Goal: Task Accomplishment & Management: Complete application form

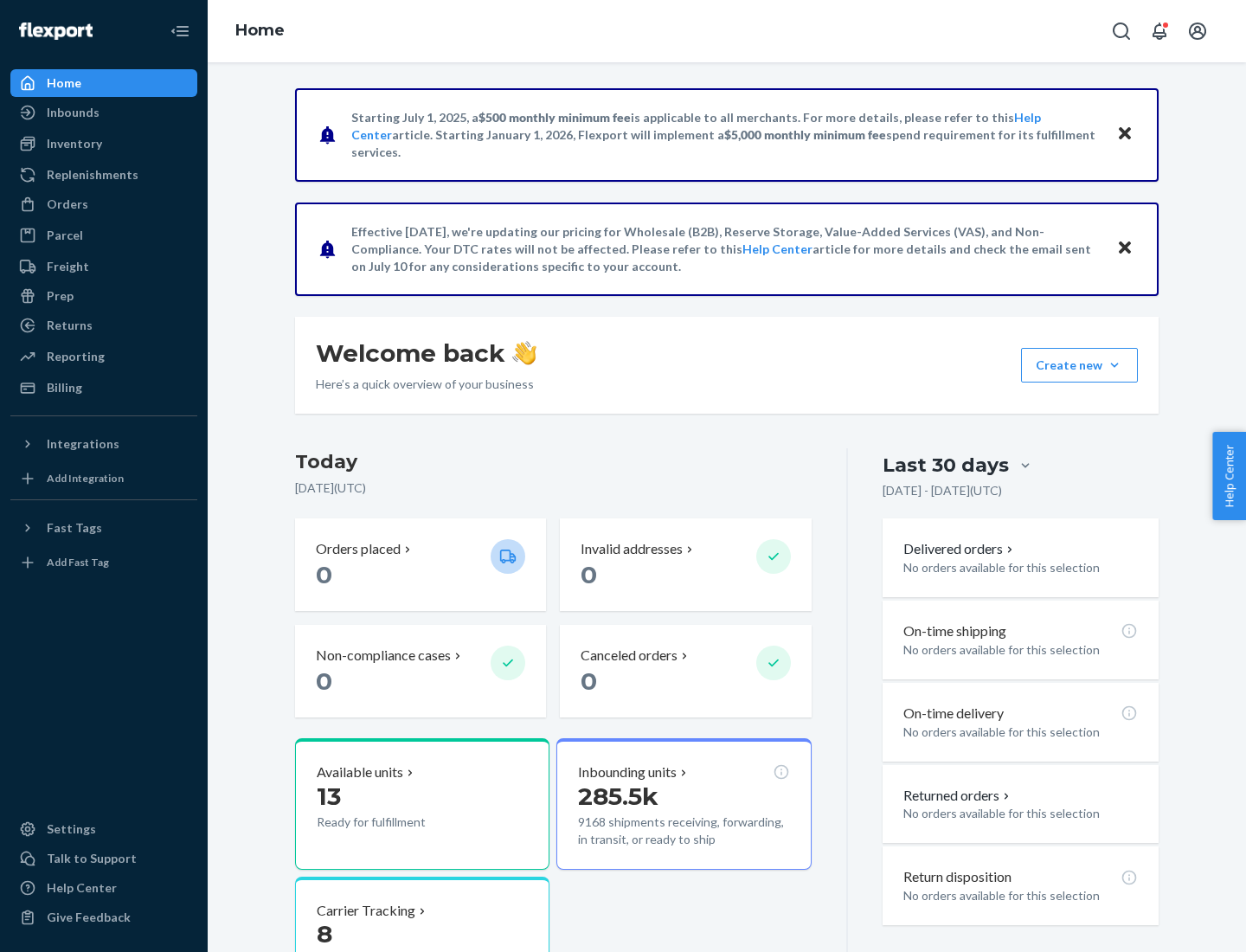
click at [1115, 365] on button "Create new Create new inbound Create new order Create new product" at bounding box center [1080, 365] width 117 height 35
click at [104, 112] on div "Inbounds" at bounding box center [104, 112] width 183 height 25
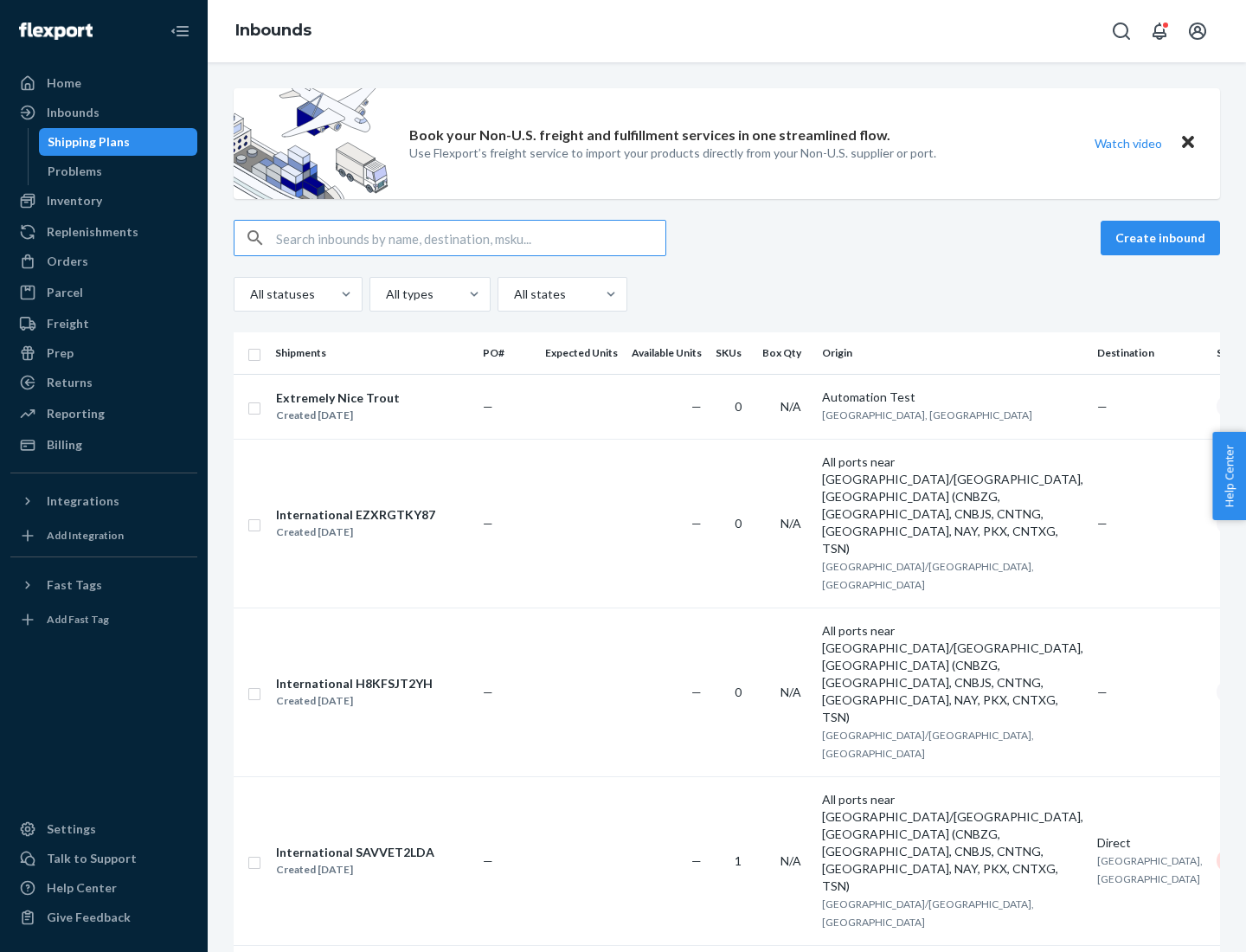
click at [1163, 238] on button "Create inbound" at bounding box center [1160, 238] width 120 height 35
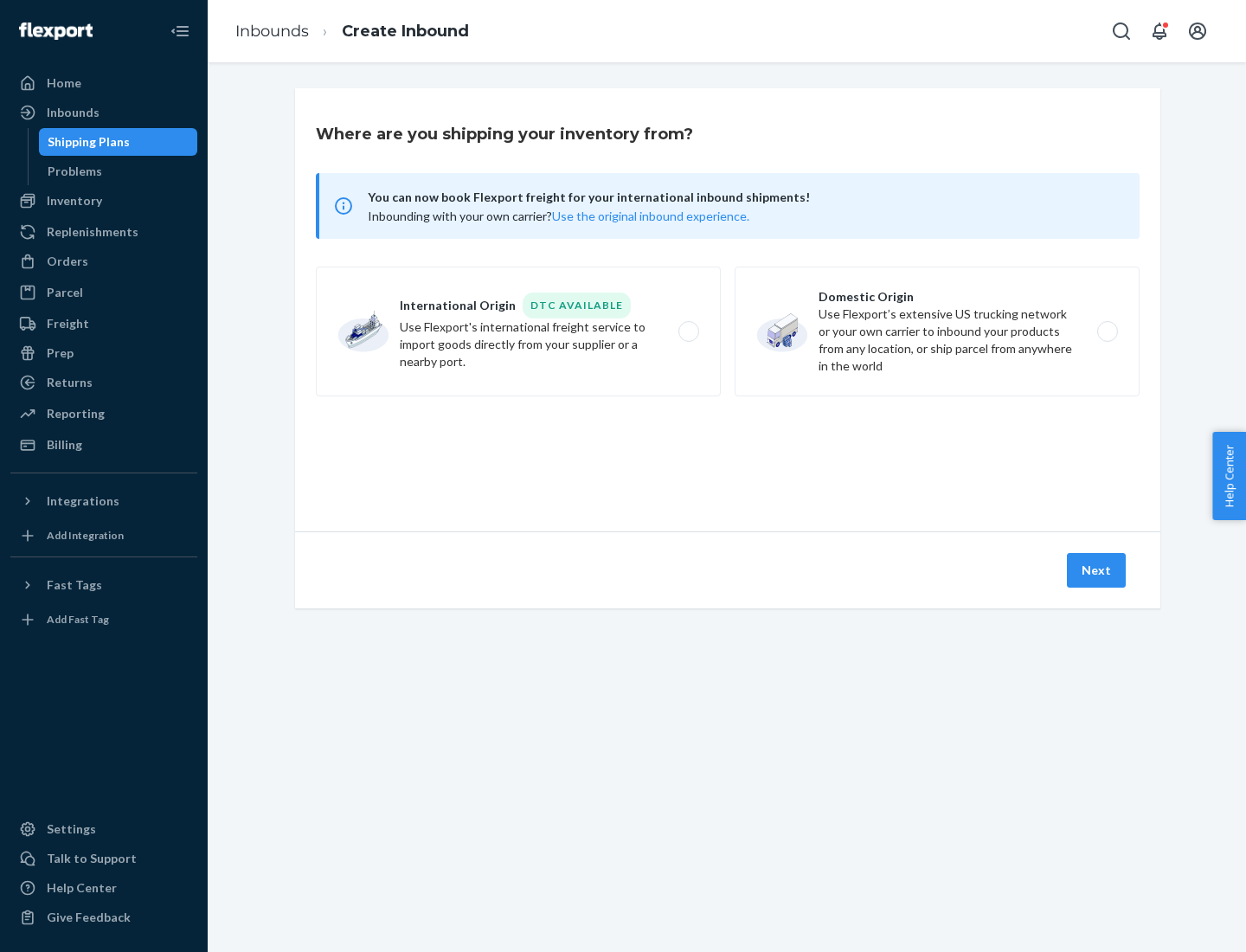
click at [937, 331] on label "Domestic Origin Use Flexport’s extensive US trucking network or your own carrie…" at bounding box center [937, 331] width 405 height 130
click at [1107, 331] on input "Domestic Origin Use Flexport’s extensive US trucking network or your own carrie…" at bounding box center [1113, 332] width 11 height 11
radio input "true"
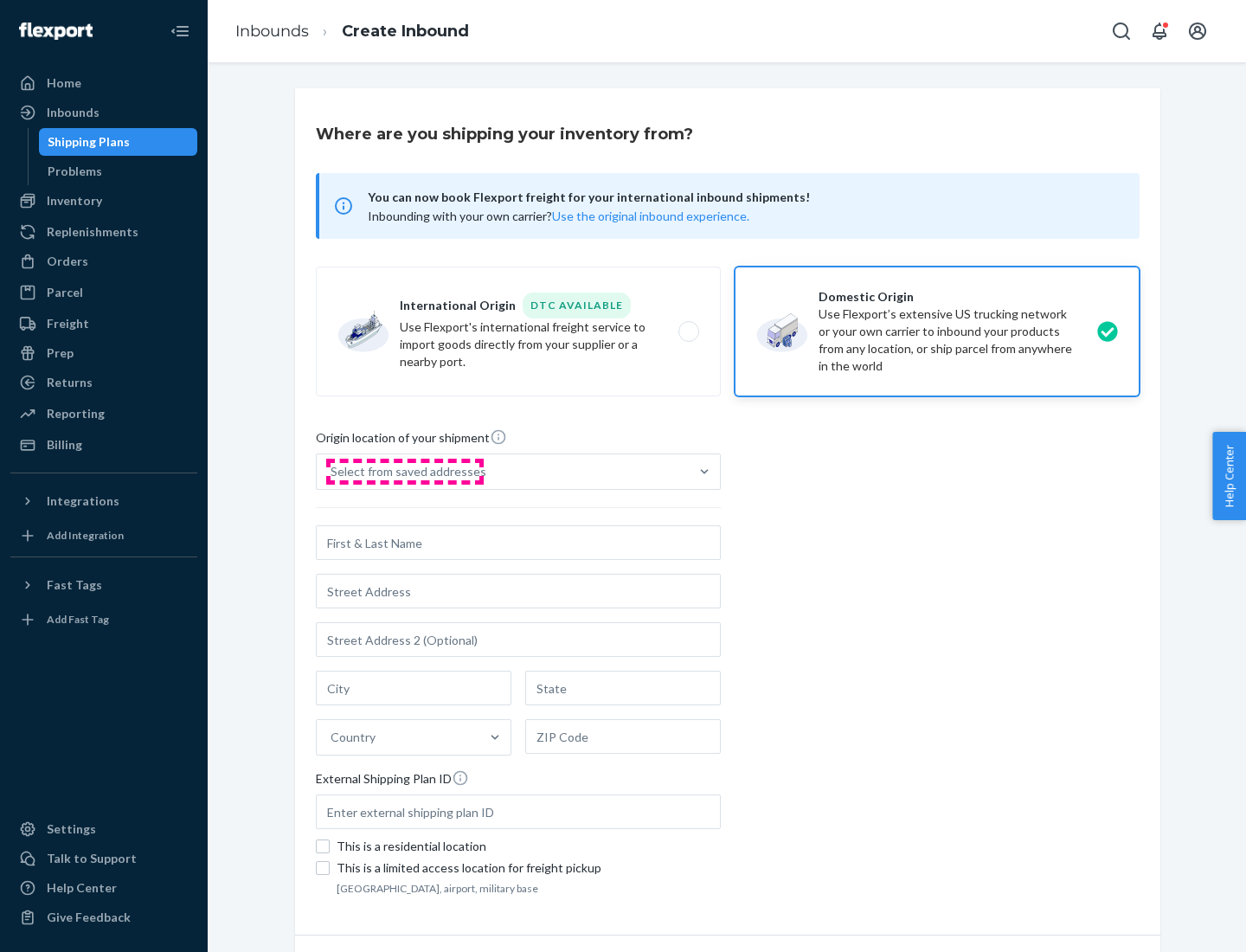
click at [404, 472] on div "Select from saved addresses" at bounding box center [408, 472] width 156 height 17
click at [332, 472] on input "Select from saved addresses" at bounding box center [331, 472] width 2 height 17
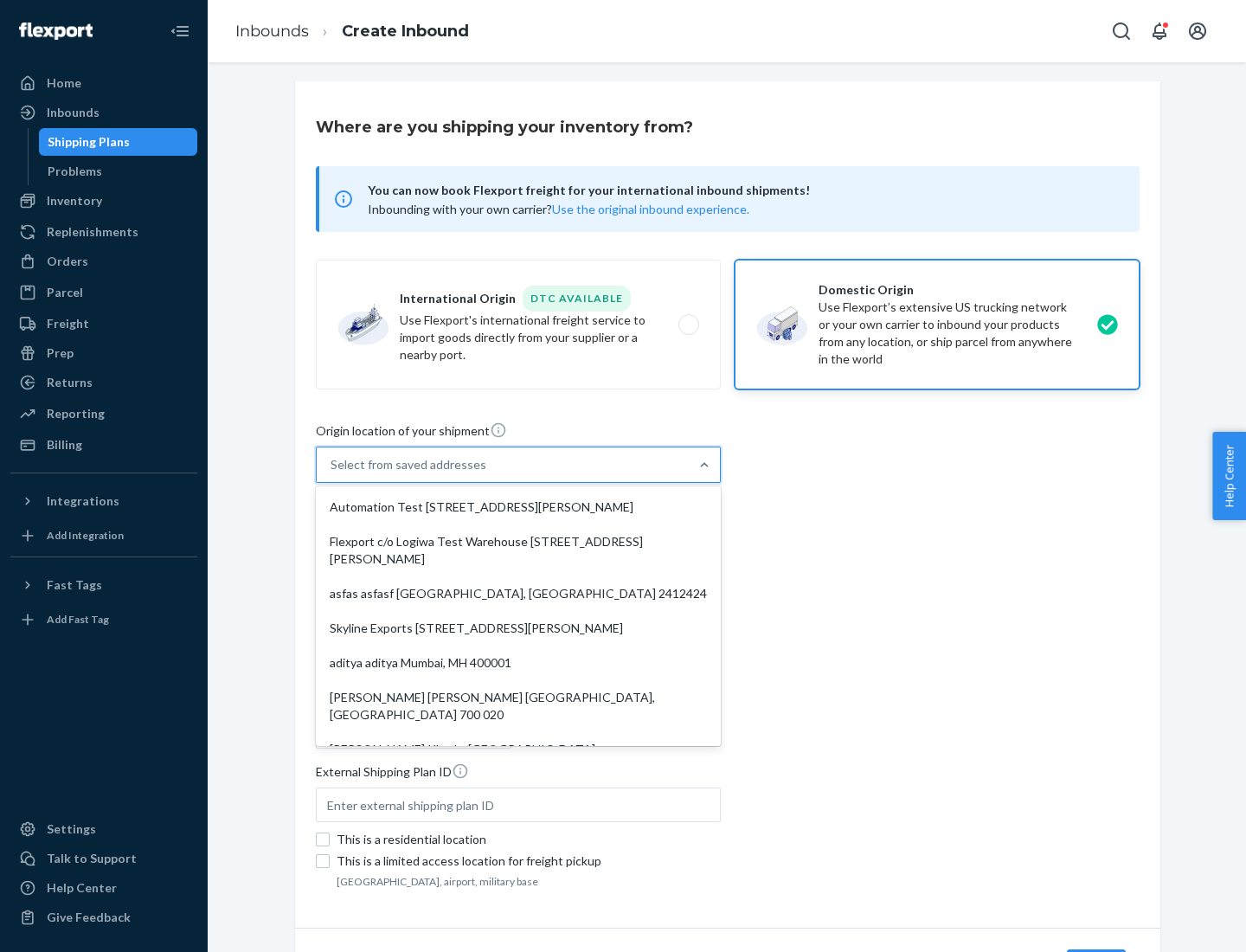
click at [518, 507] on div "Automation Test [STREET_ADDRESS][PERSON_NAME]" at bounding box center [518, 507] width 398 height 35
click at [332, 474] on input "option Automation Test [STREET_ADDRESS][PERSON_NAME]. 9 results available. Use …" at bounding box center [331, 464] width 2 height 17
type input "Automation Test"
type input "9th Floor"
type input "[GEOGRAPHIC_DATA]"
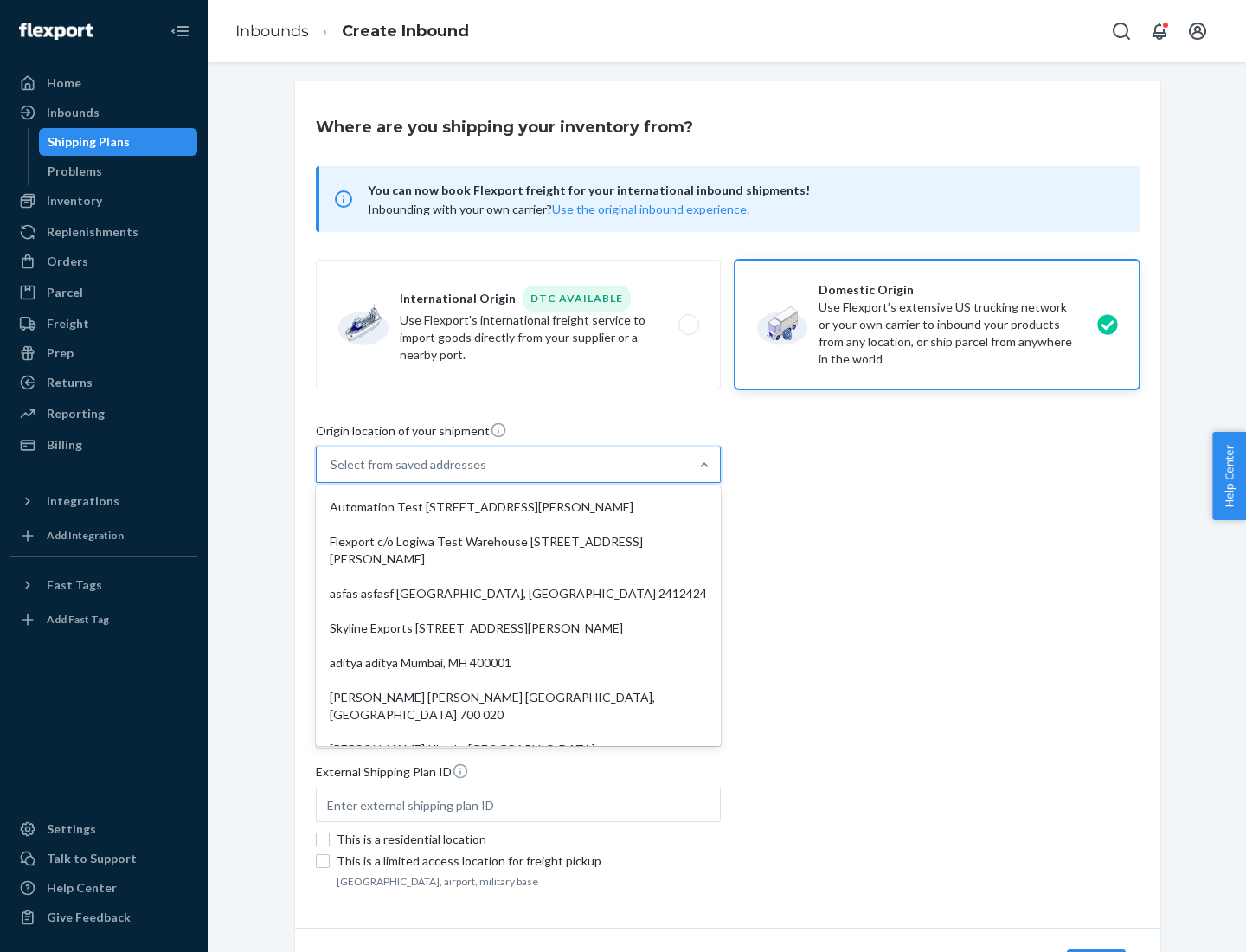
type input "CA"
type input "94104"
type input "[STREET_ADDRESS][PERSON_NAME]"
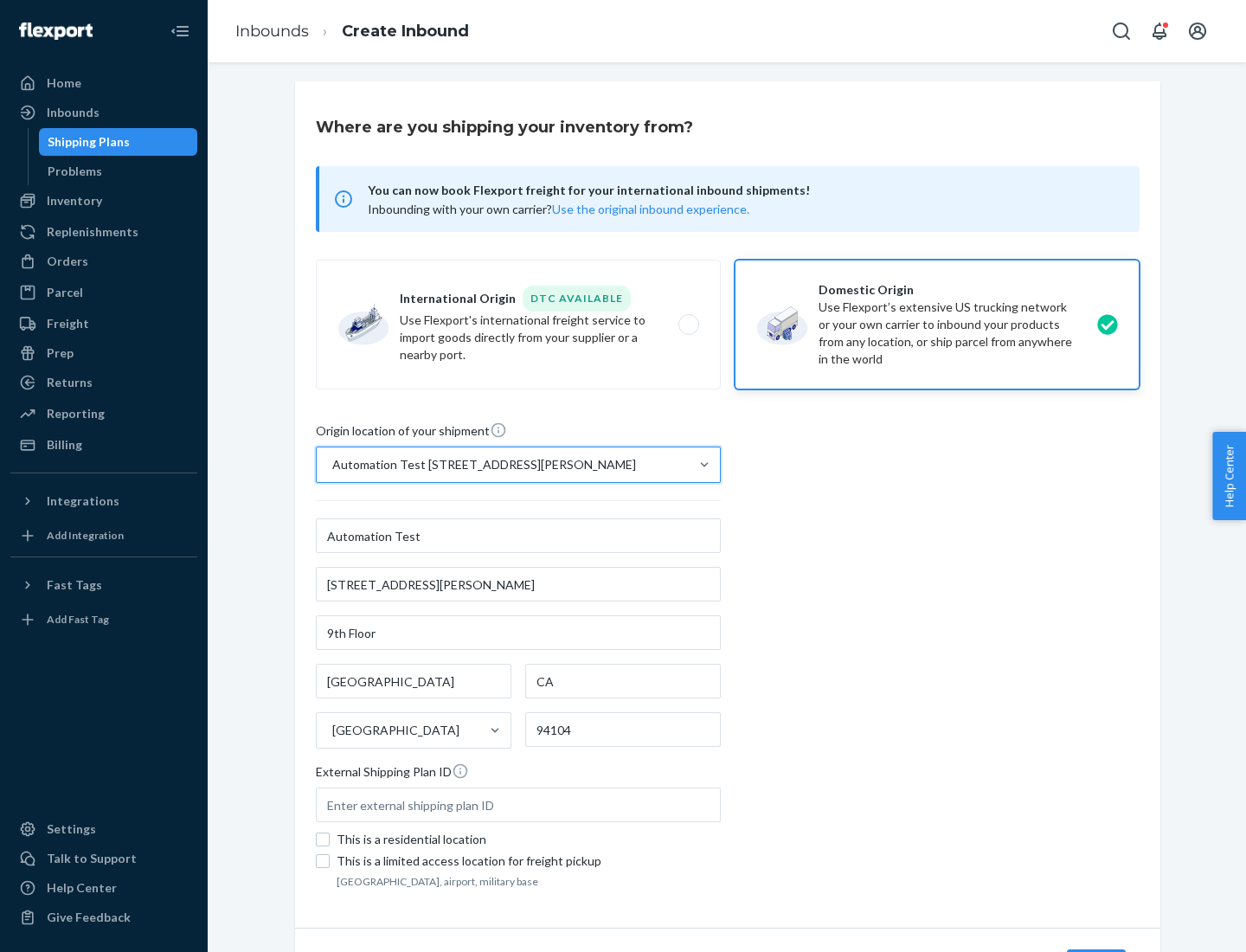
scroll to position [101, 0]
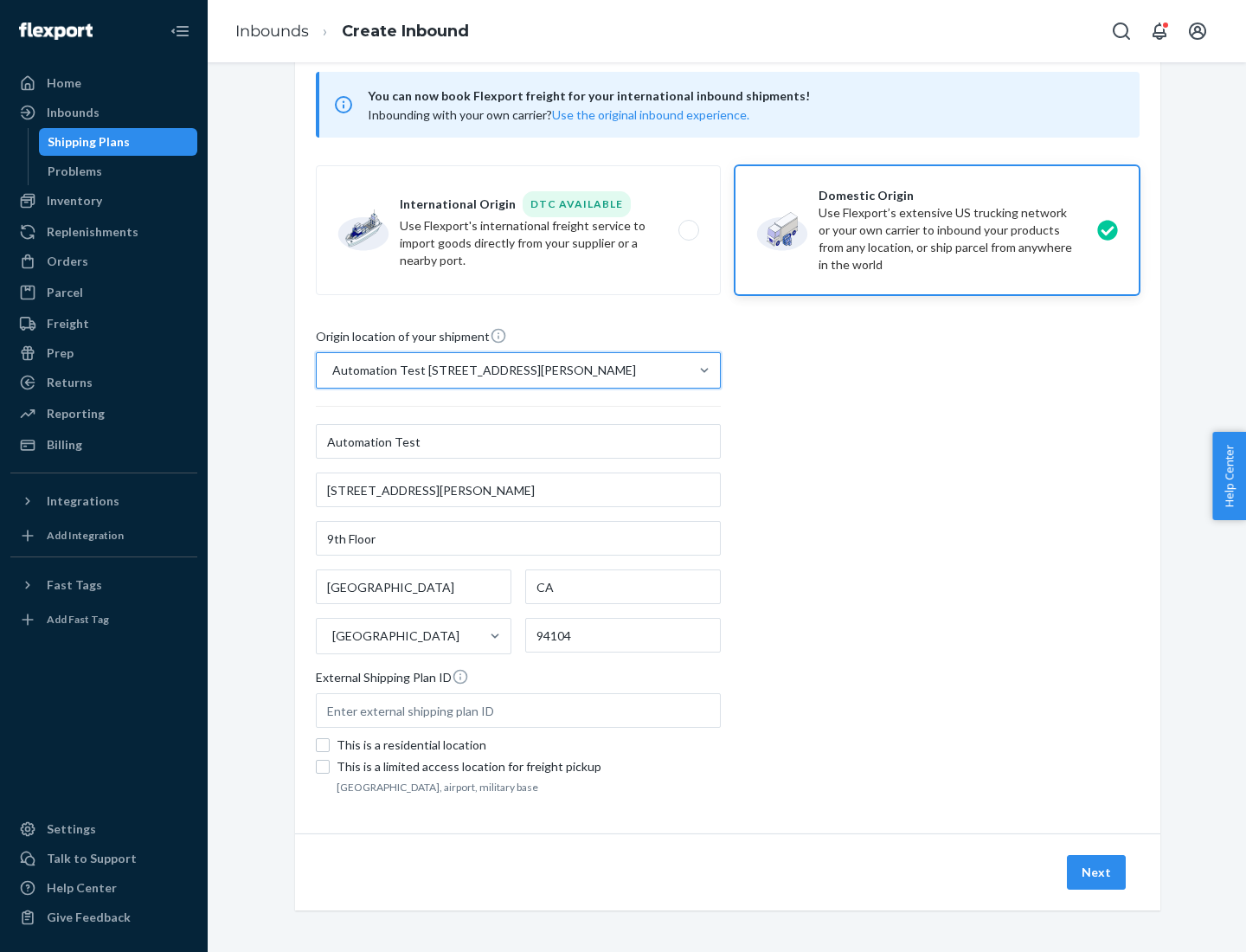
click at [1098, 872] on button "Next" at bounding box center [1097, 872] width 59 height 35
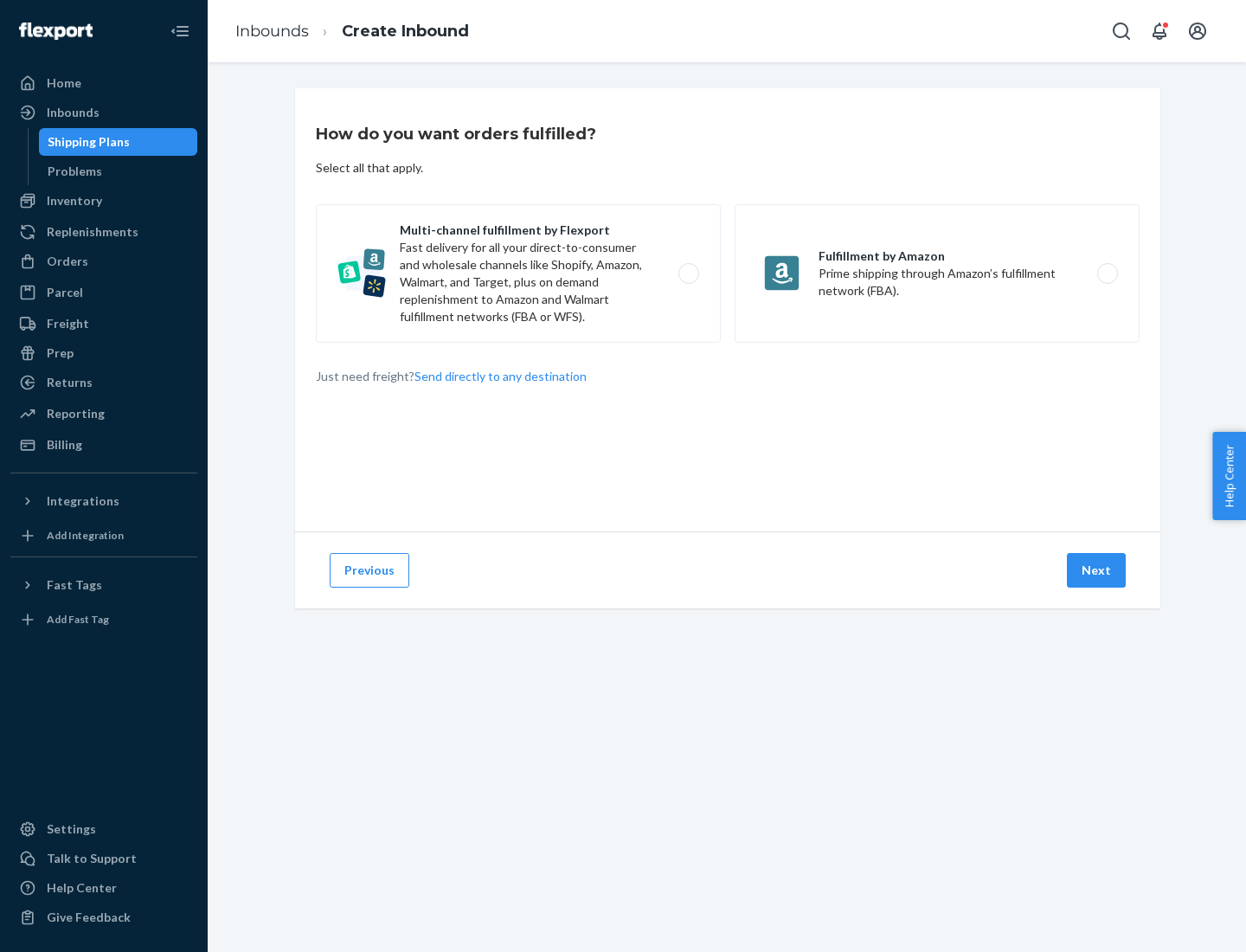
click at [518, 274] on label "Multi-channel fulfillment by Flexport Fast delivery for all your direct-to-cons…" at bounding box center [518, 273] width 405 height 139
click at [688, 274] on input "Multi-channel fulfillment by Flexport Fast delivery for all your direct-to-cons…" at bounding box center [694, 274] width 11 height 11
radio input "true"
click at [1098, 570] on button "Next" at bounding box center [1097, 570] width 59 height 35
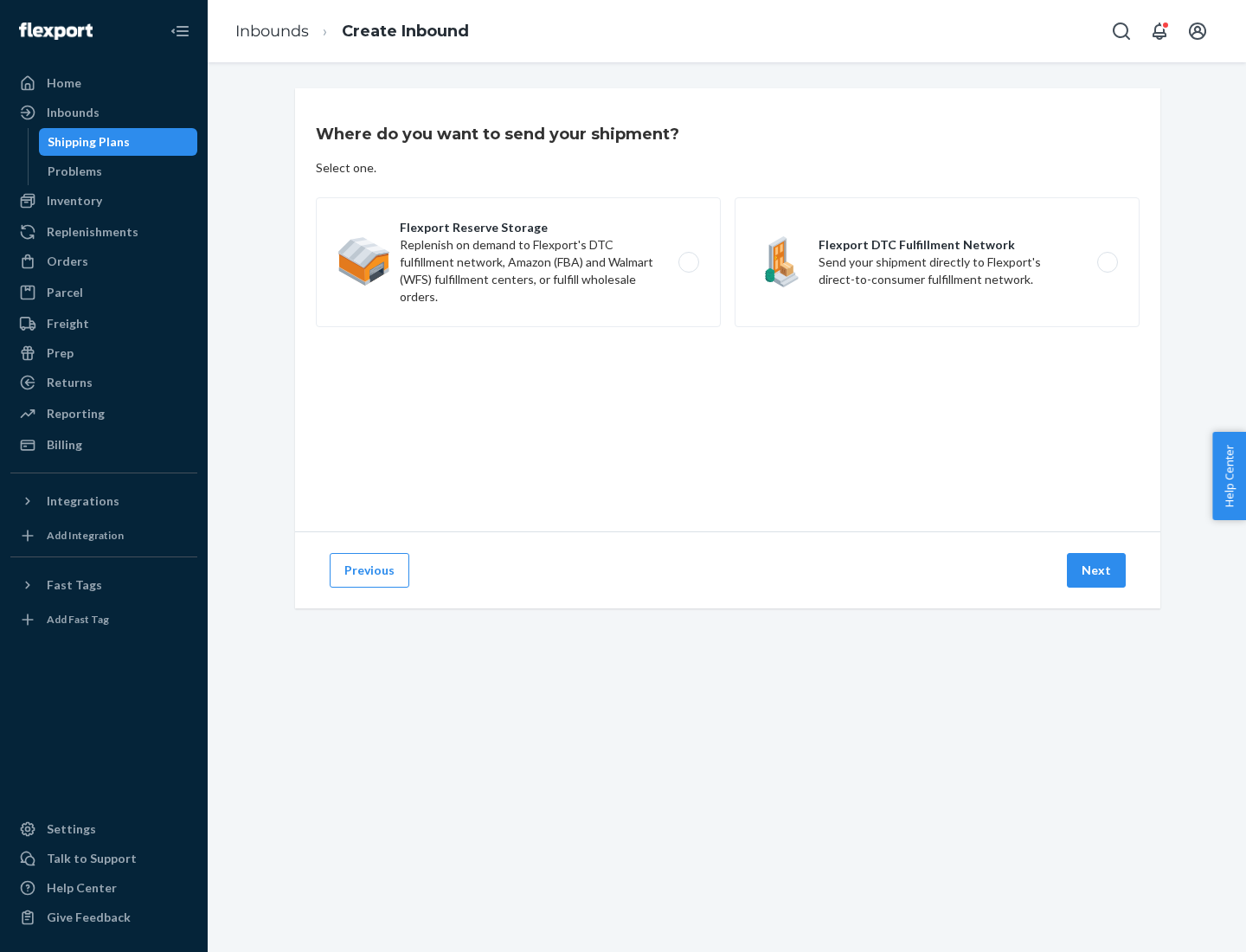
click at [937, 262] on label "Flexport DTC Fulfillment Network Send your shipment directly to Flexport's dire…" at bounding box center [937, 262] width 405 height 130
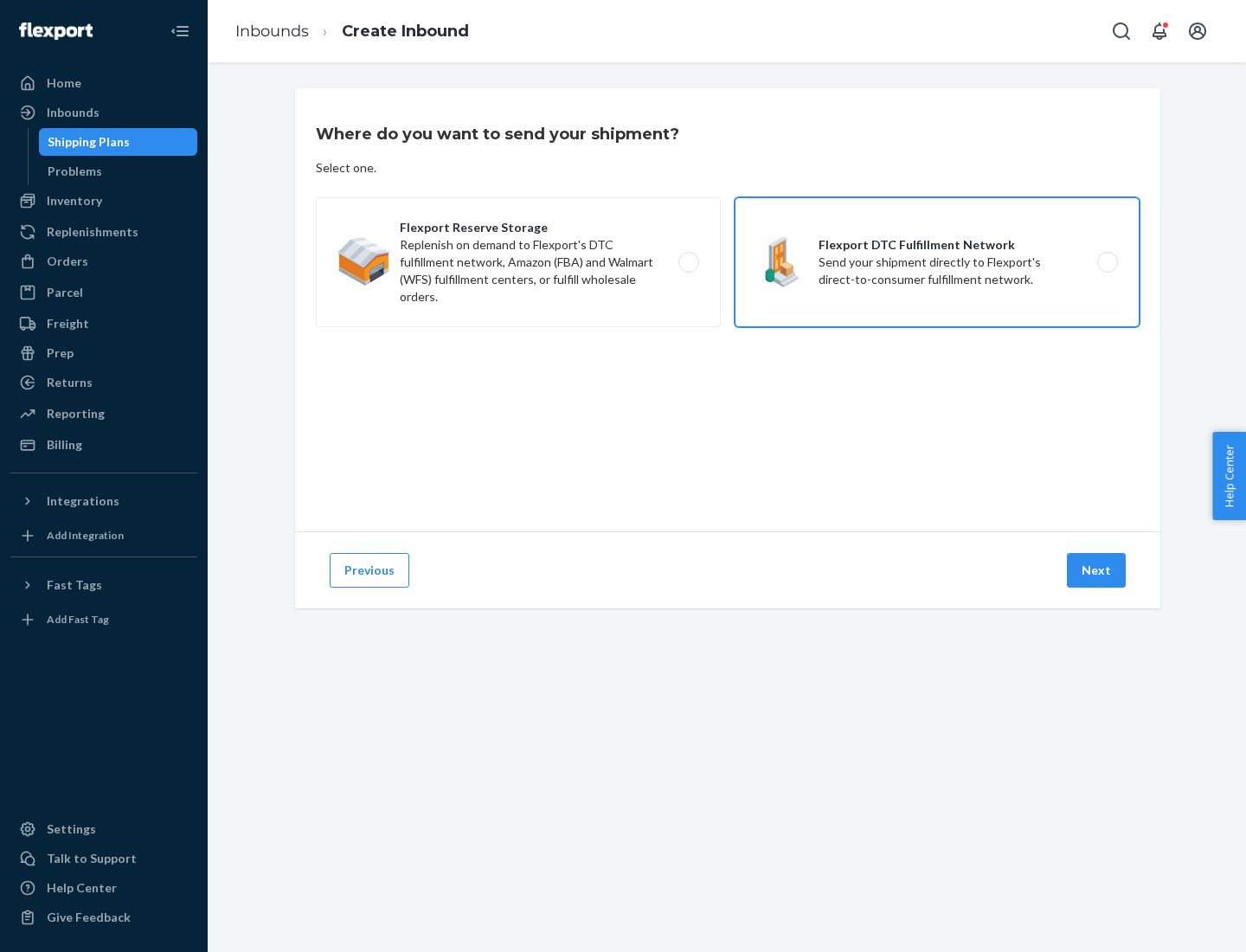
click at [1107, 262] on input "Flexport DTC Fulfillment Network Send your shipment directly to Flexport's dire…" at bounding box center [1113, 262] width 11 height 11
radio input "true"
click at [1098, 570] on button "Next" at bounding box center [1097, 570] width 59 height 35
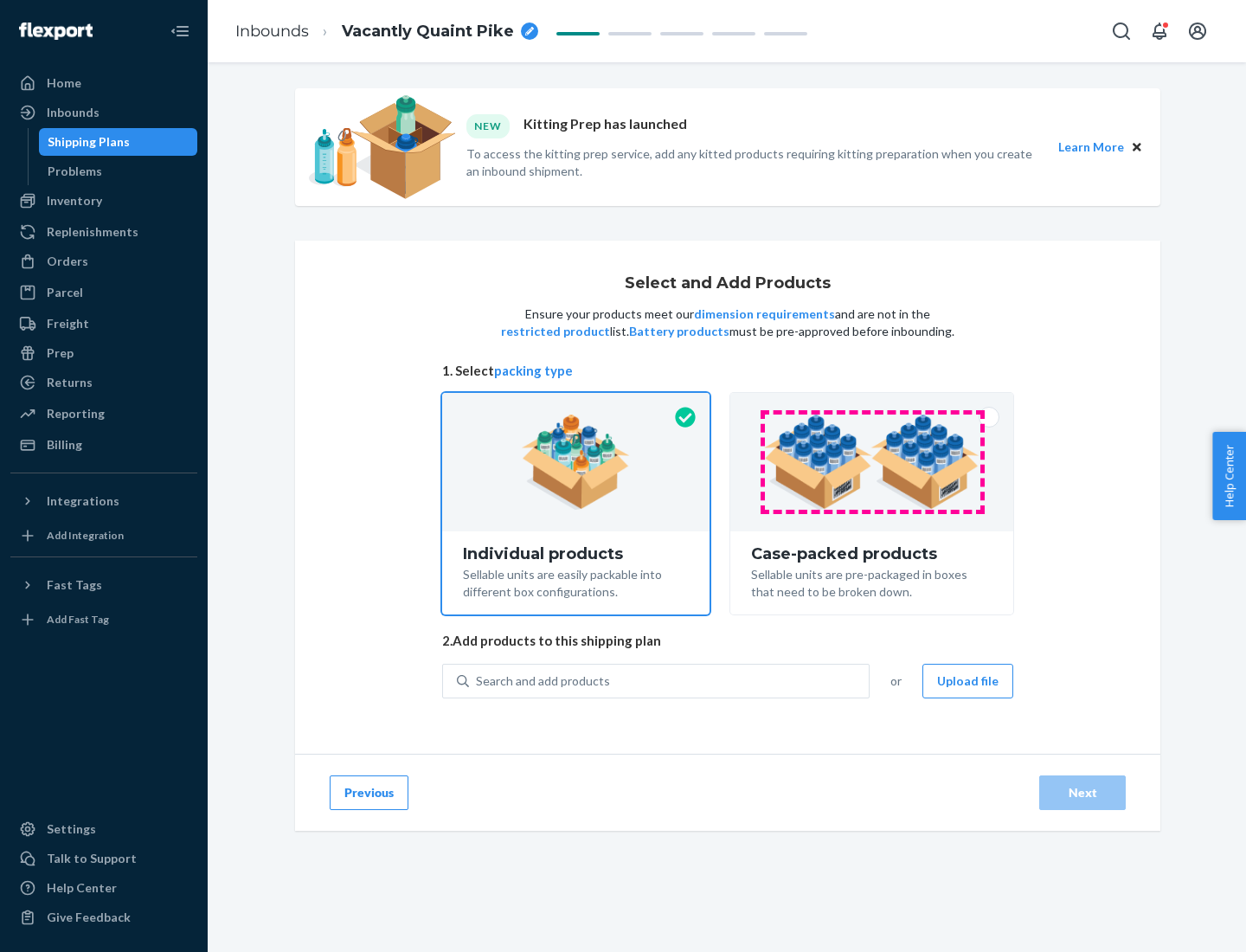
click at [872, 462] on img at bounding box center [872, 461] width 215 height 95
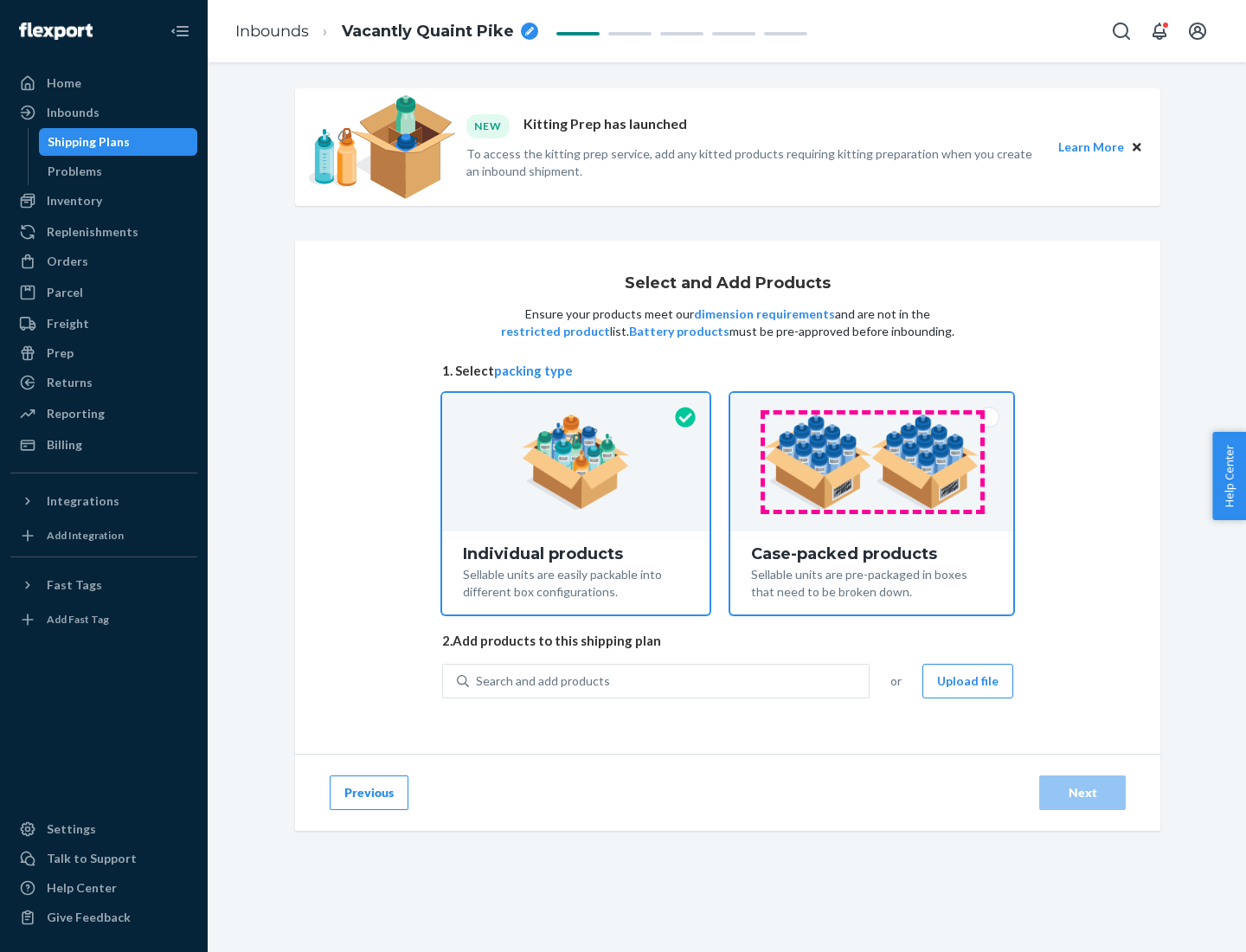
click at [872, 404] on input "Case-packed products Sellable units are pre-packaged in boxes that need to be b…" at bounding box center [872, 398] width 11 height 11
radio input "true"
radio input "false"
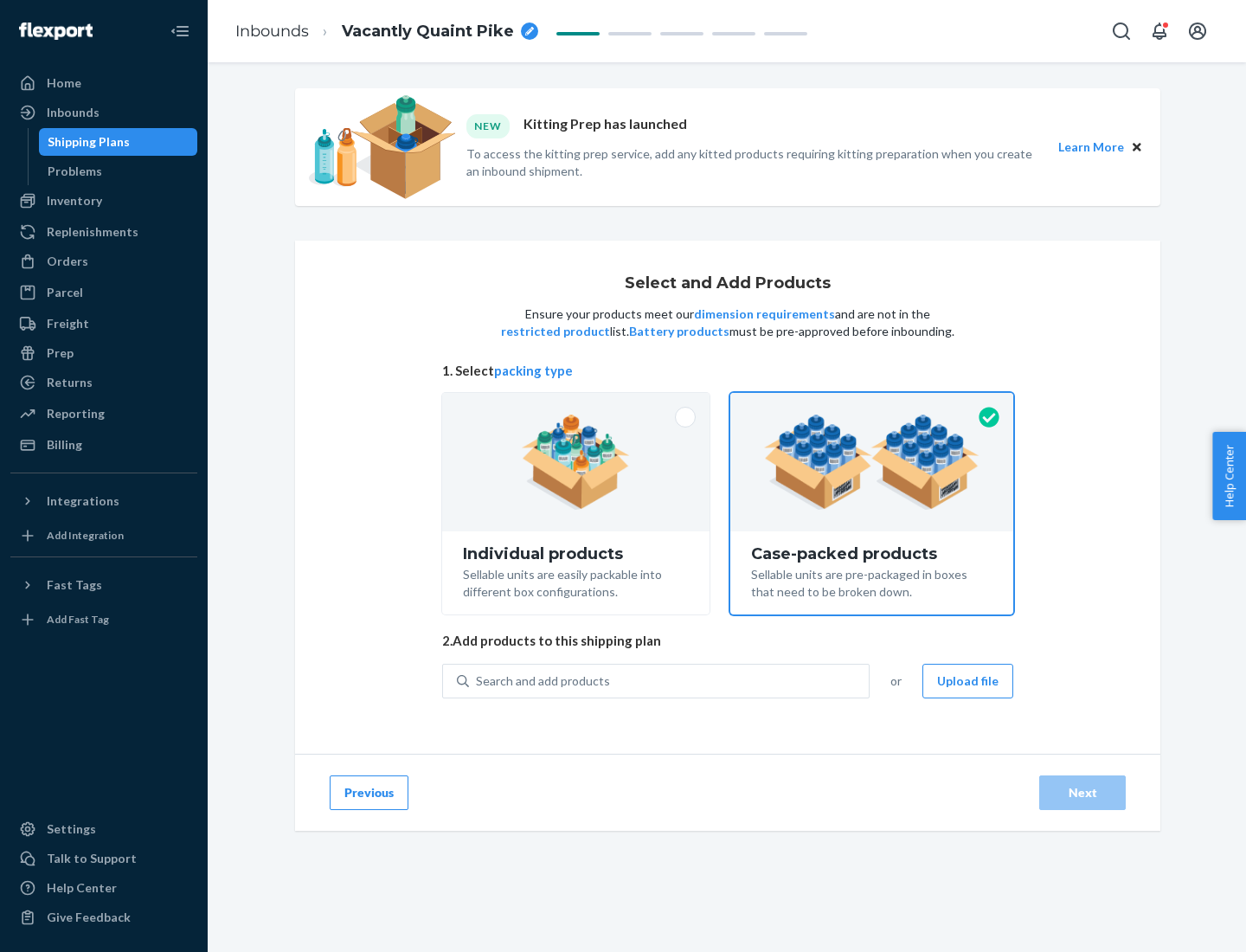
click at [670, 680] on div "Search and add products" at bounding box center [669, 680] width 400 height 31
click at [478, 680] on input "Search and add products" at bounding box center [477, 680] width 2 height 17
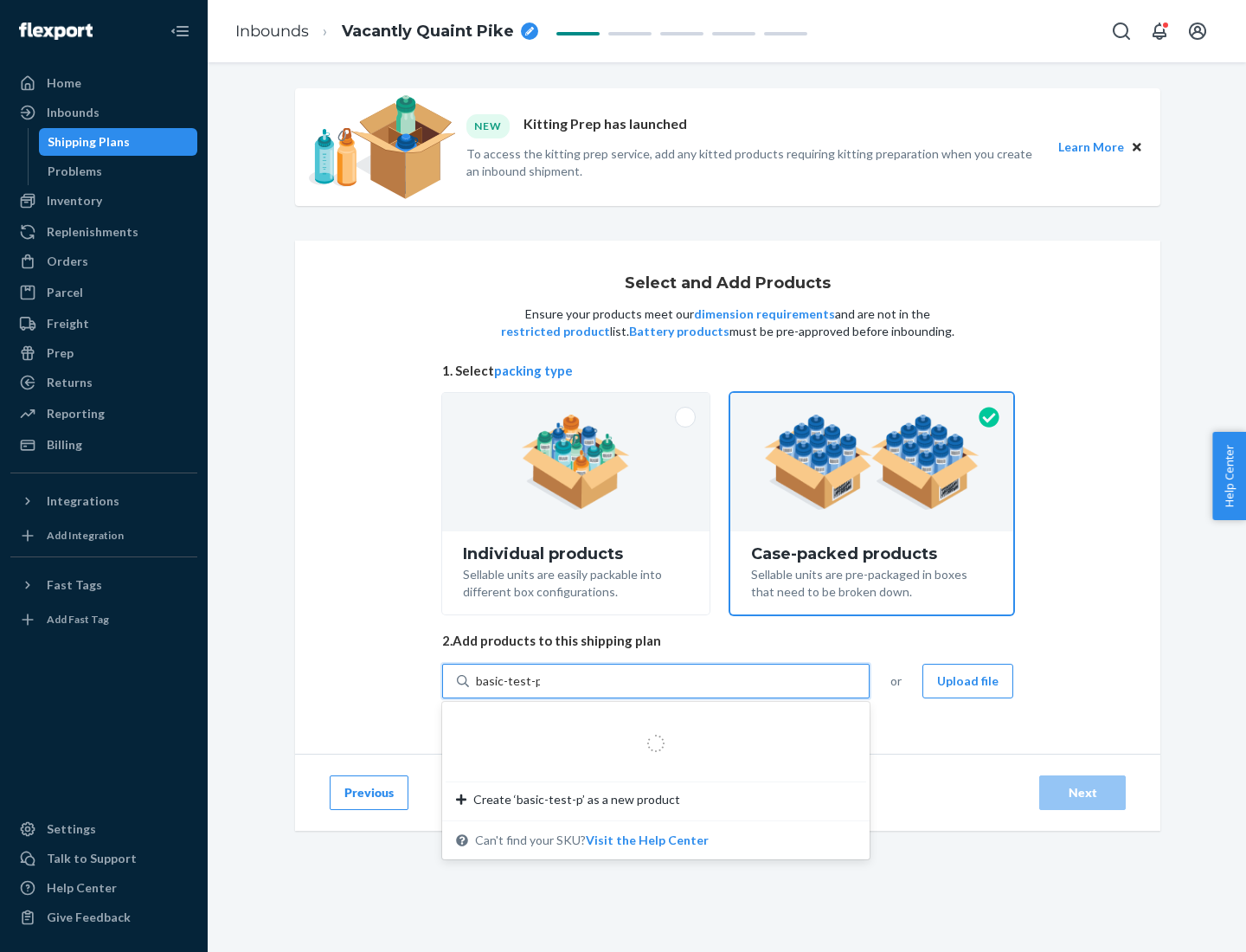
type input "basic-test-product-1"
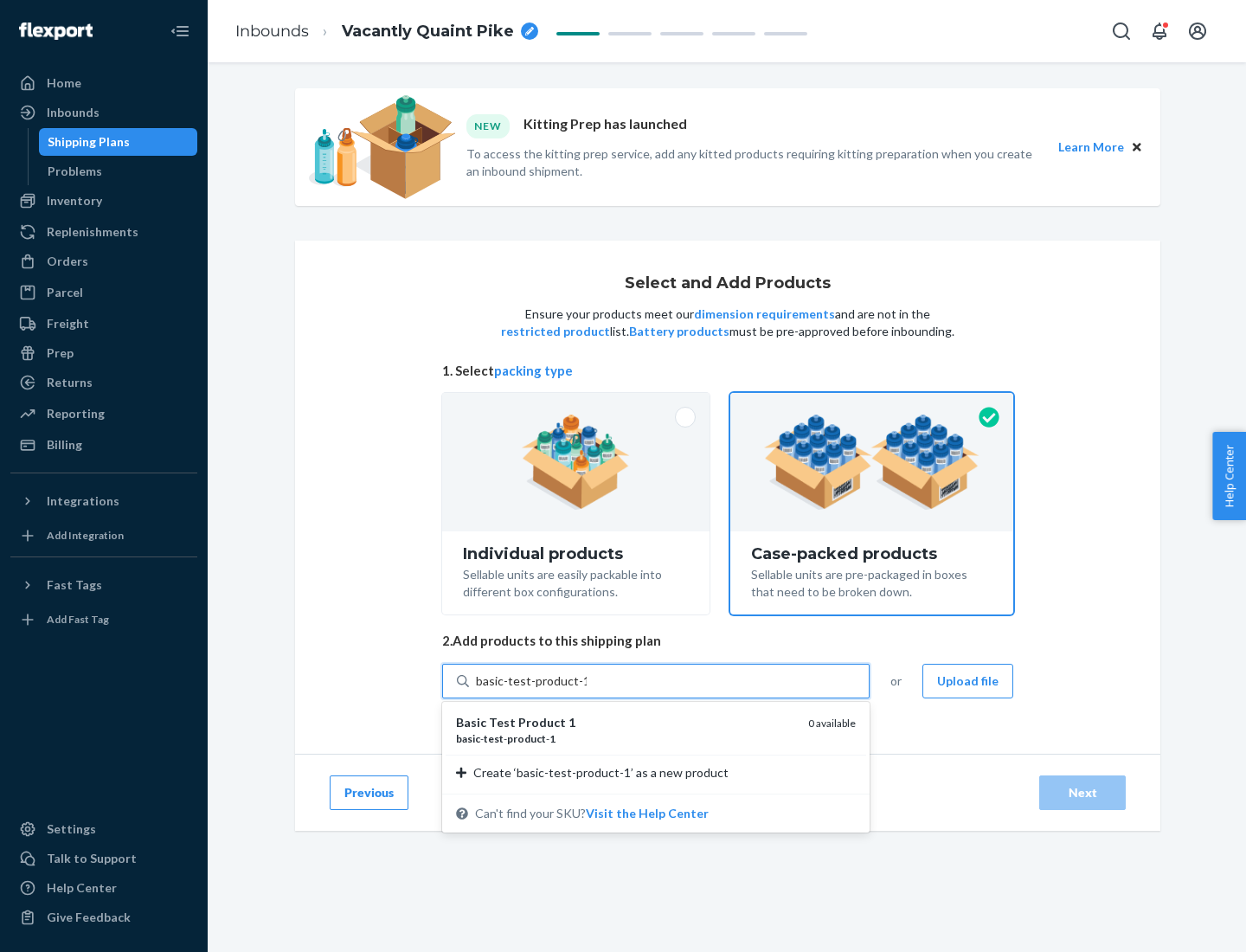
click at [626, 738] on div "basic - test - product - 1" at bounding box center [625, 739] width 339 height 15
click at [587, 690] on input "basic-test-product-1" at bounding box center [530, 680] width 110 height 17
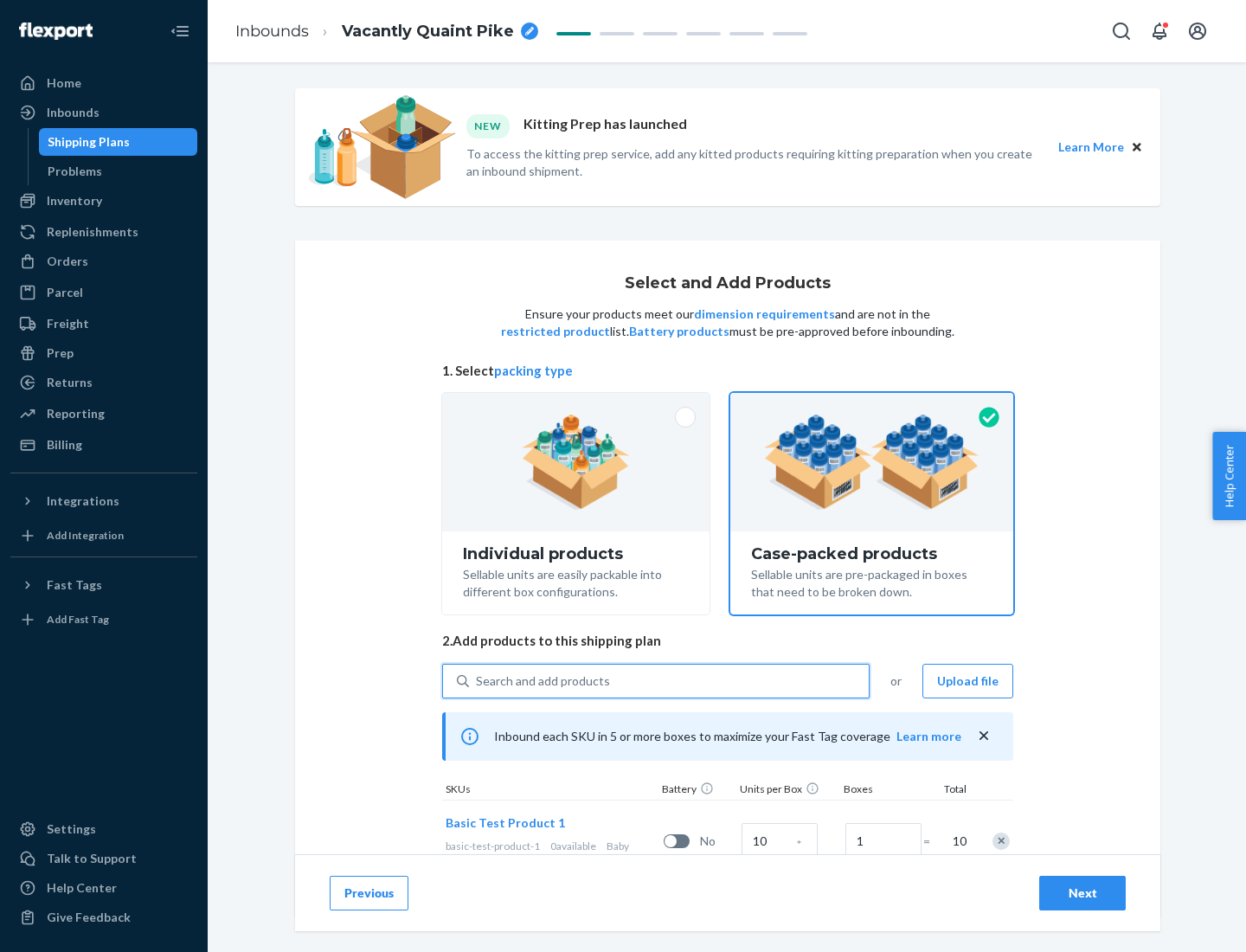
scroll to position [62, 0]
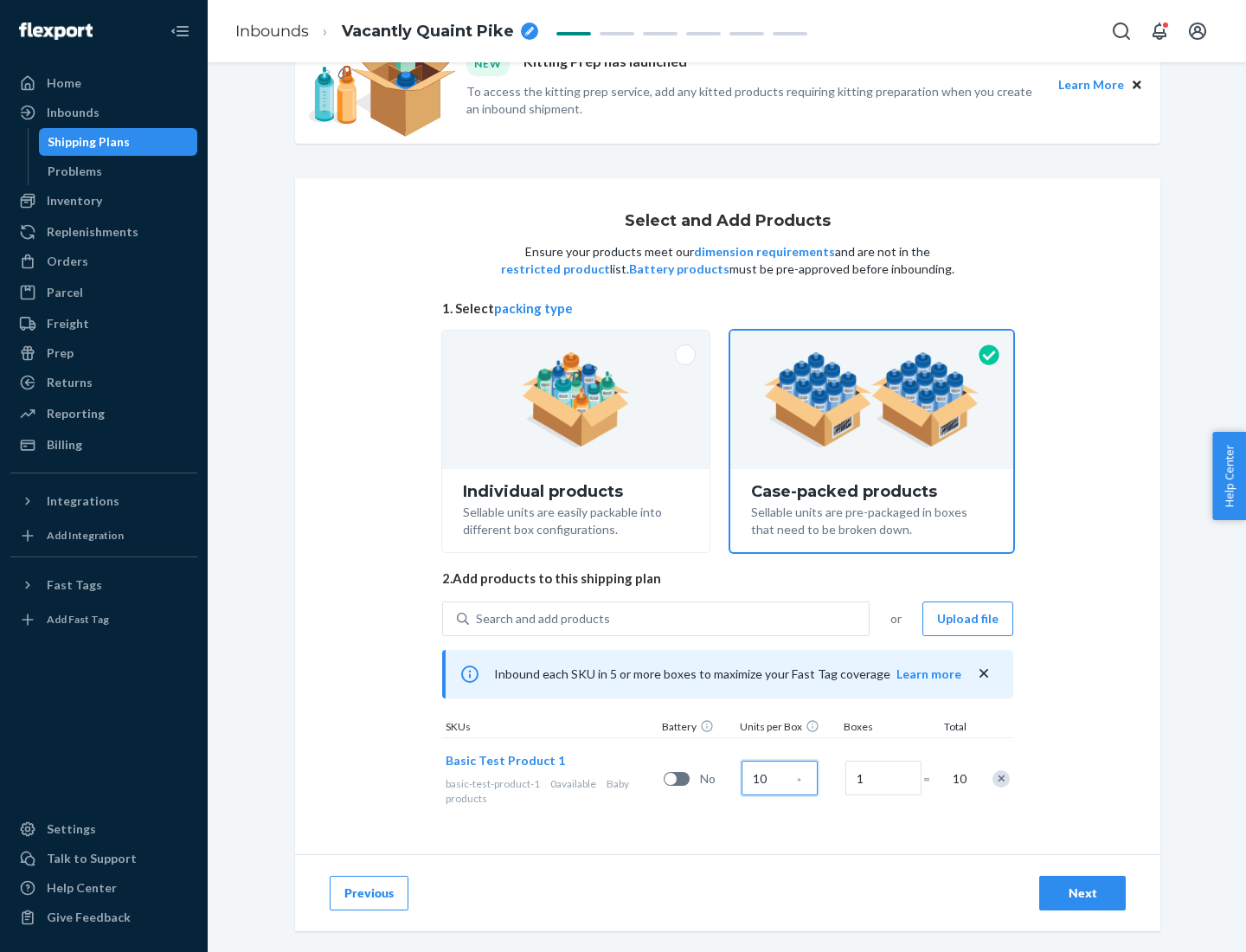
type input "10"
type input "7"
click at [1083, 893] on div "Next" at bounding box center [1083, 893] width 58 height 17
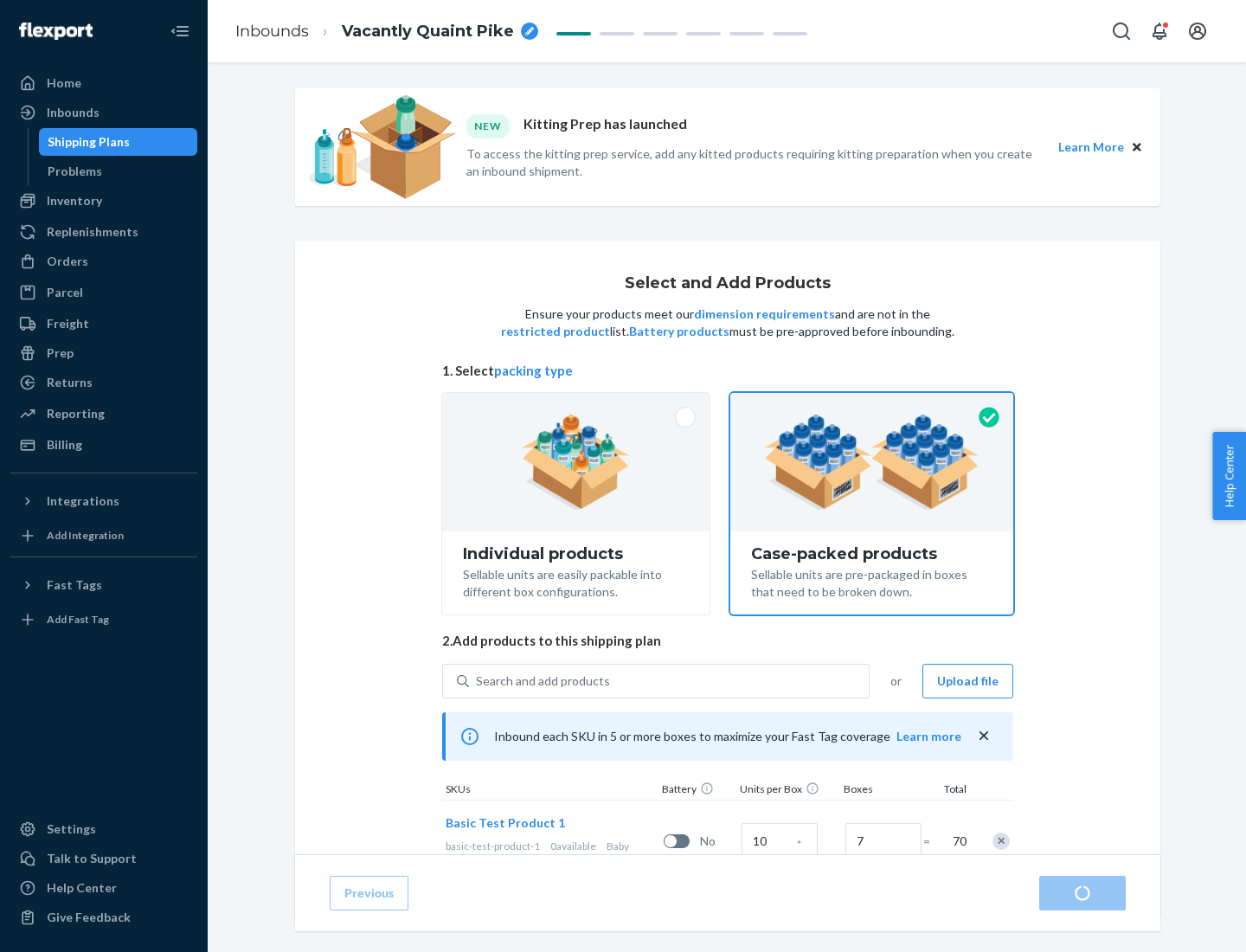
radio input "true"
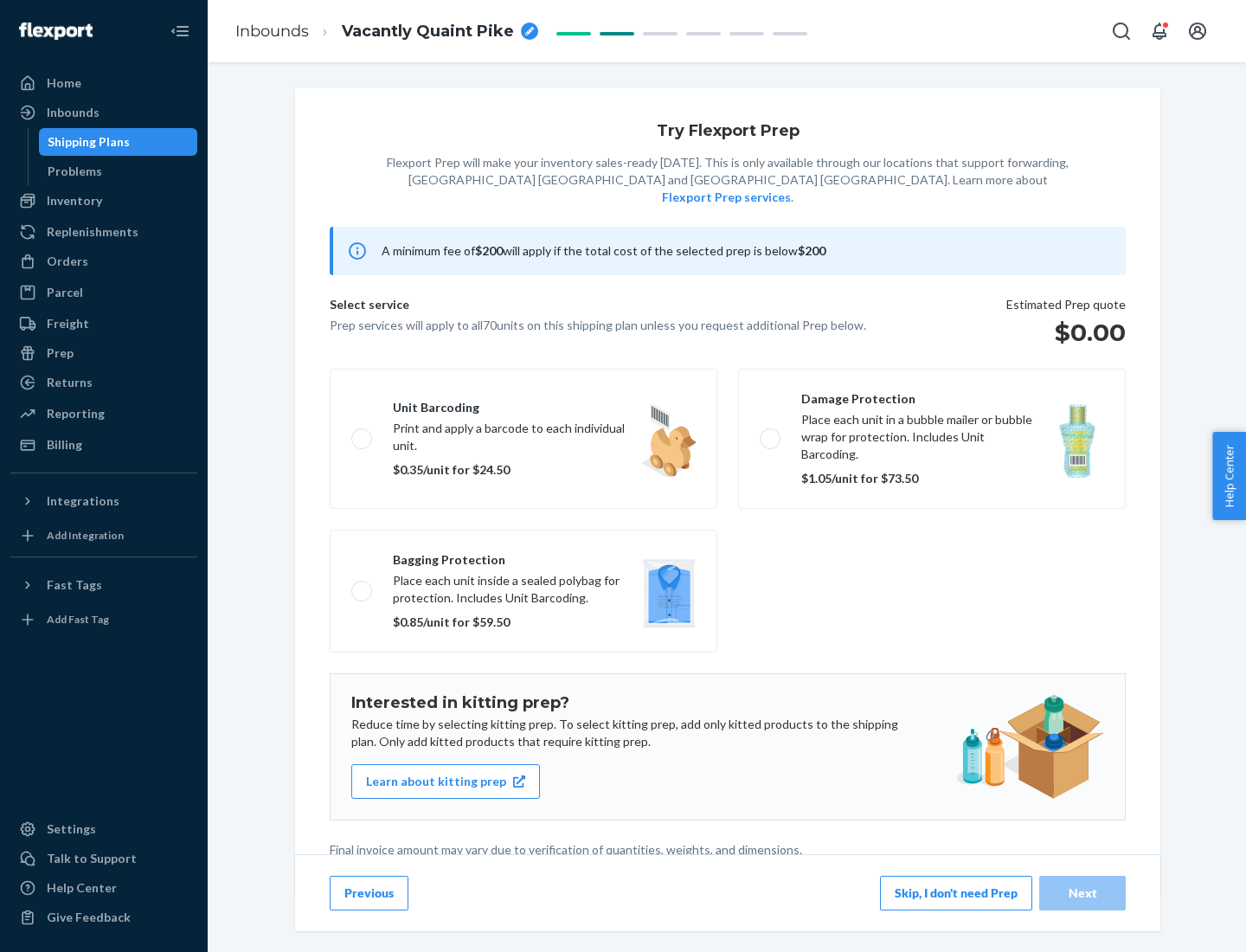
scroll to position [5, 0]
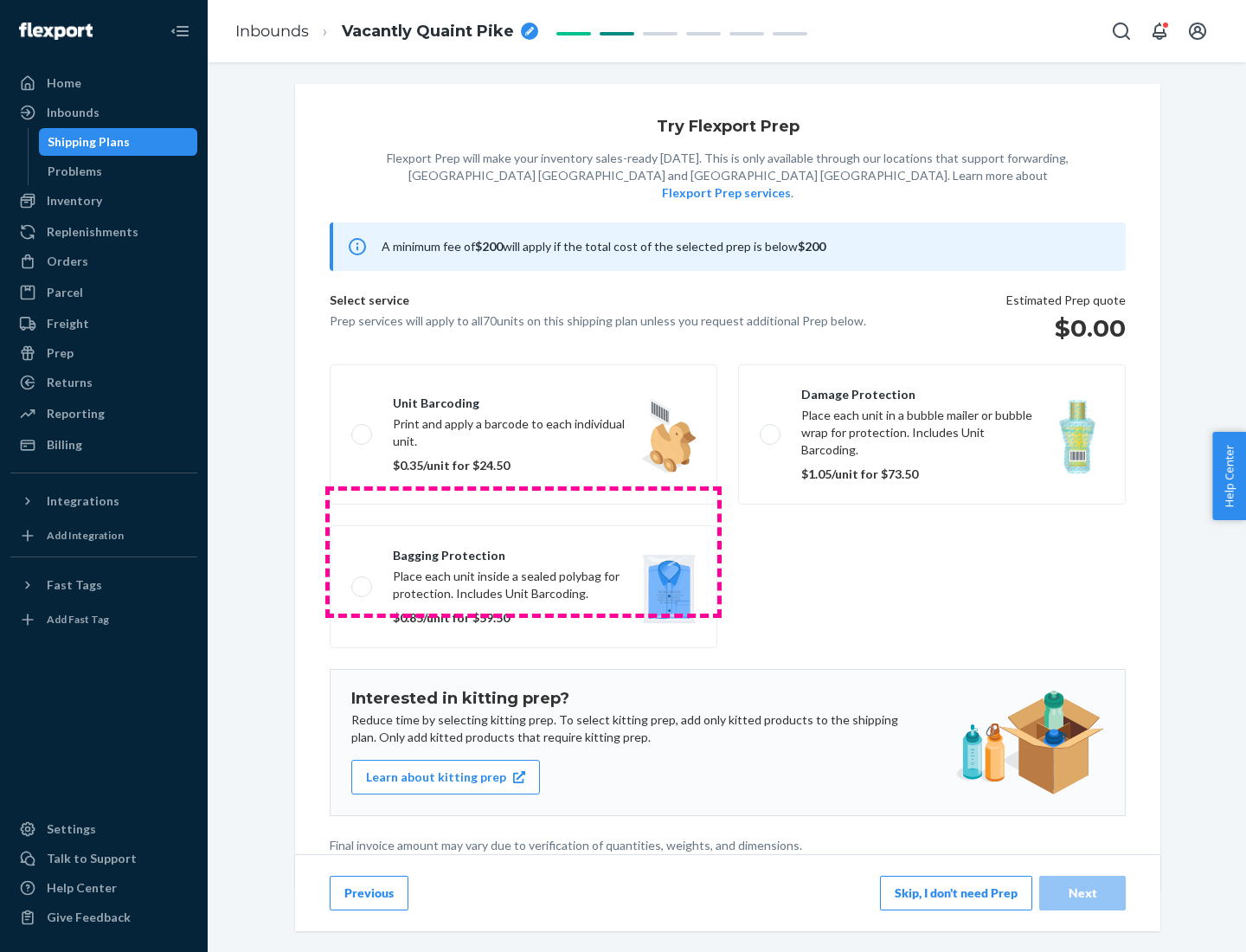
click at [524, 551] on label "Bagging protection Place each unit inside a sealed polybag for protection. Incl…" at bounding box center [523, 587] width 388 height 123
click at [362, 580] on input "Bagging protection Place each unit inside a sealed polybag for protection. Incl…" at bounding box center [357, 586] width 11 height 11
checkbox input "true"
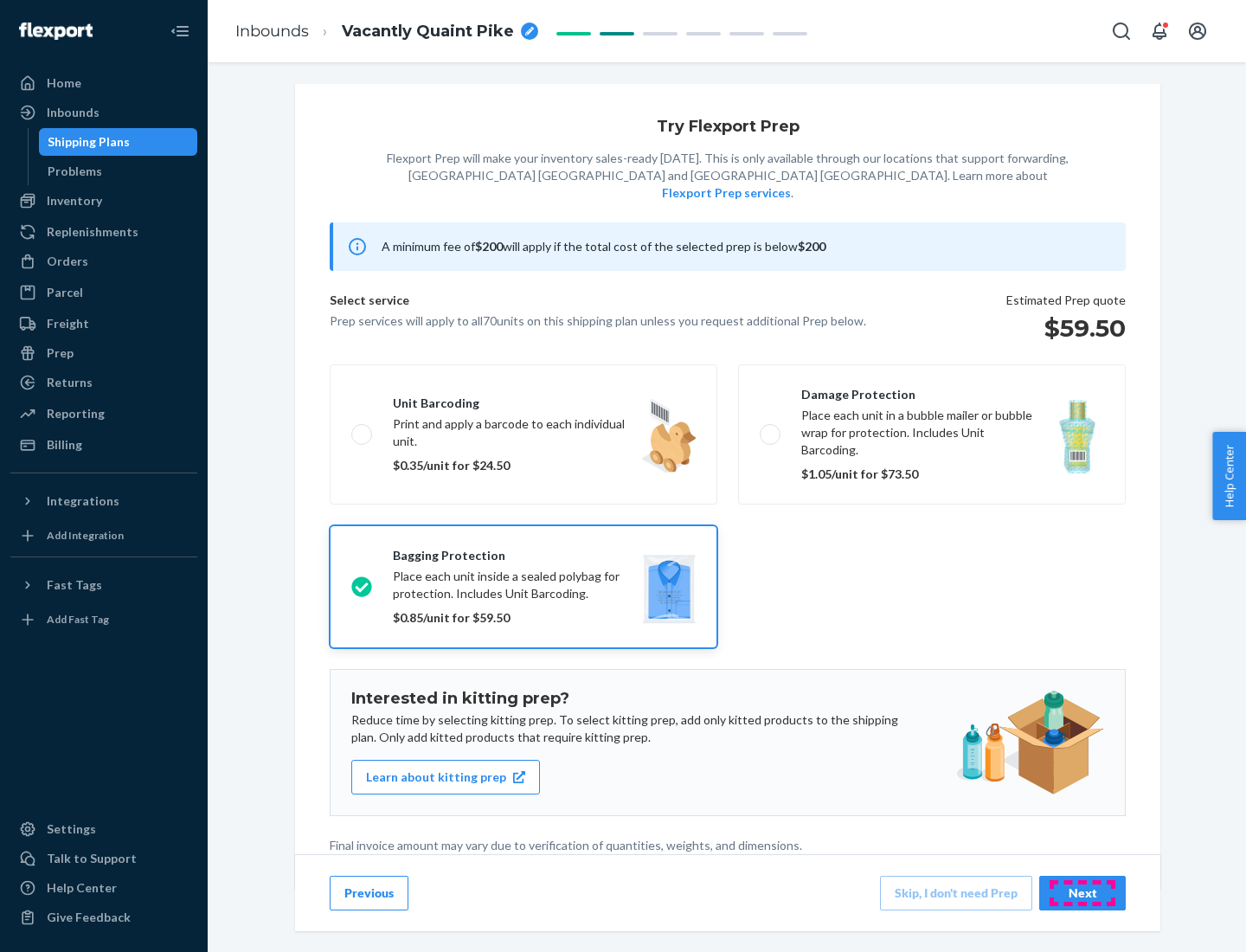
click at [1083, 892] on div "Next" at bounding box center [1083, 893] width 58 height 17
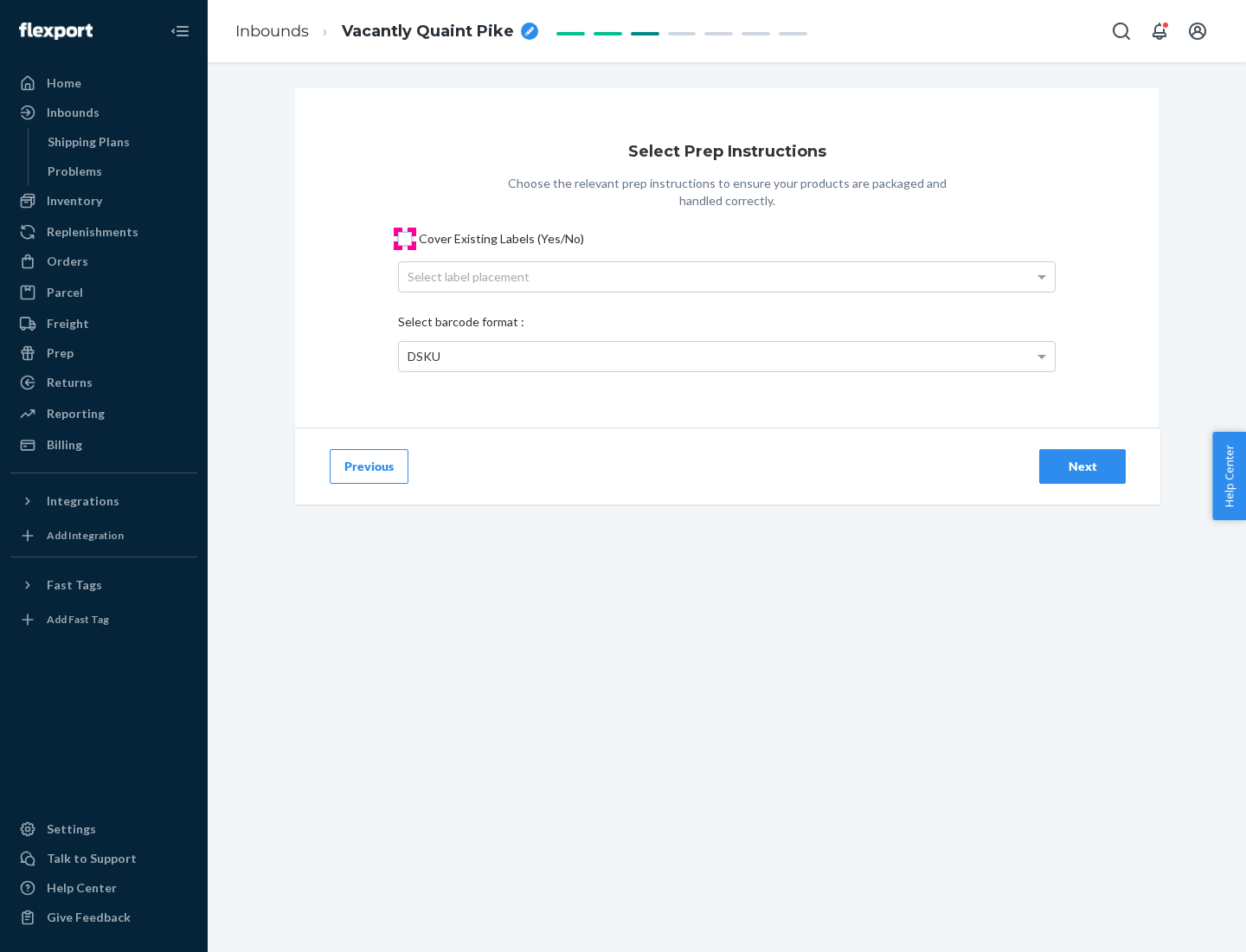
click at [405, 238] on input "Cover Existing Labels (Yes/No)" at bounding box center [405, 239] width 14 height 14
checkbox input "true"
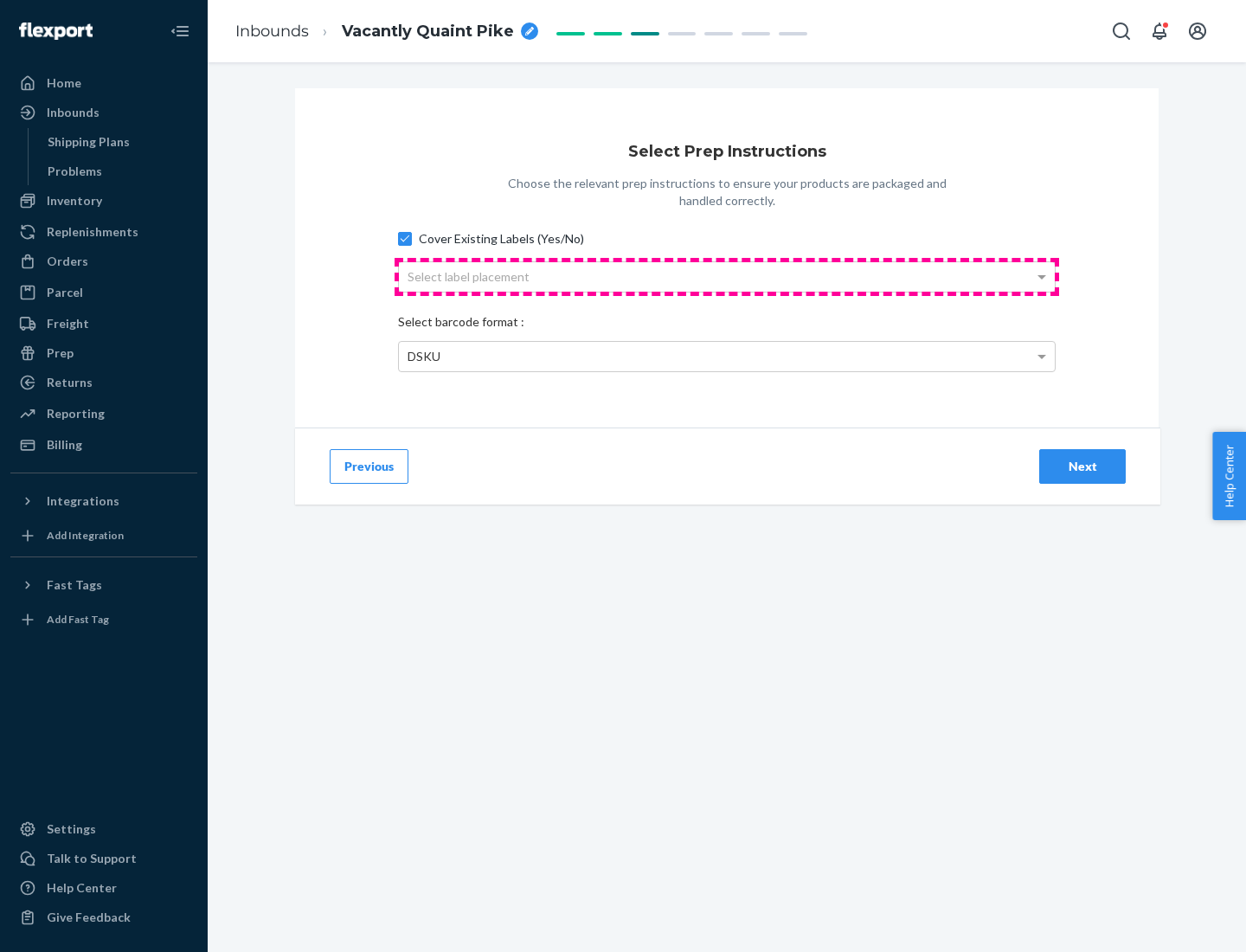
click at [727, 276] on div "Select label placement" at bounding box center [727, 276] width 656 height 29
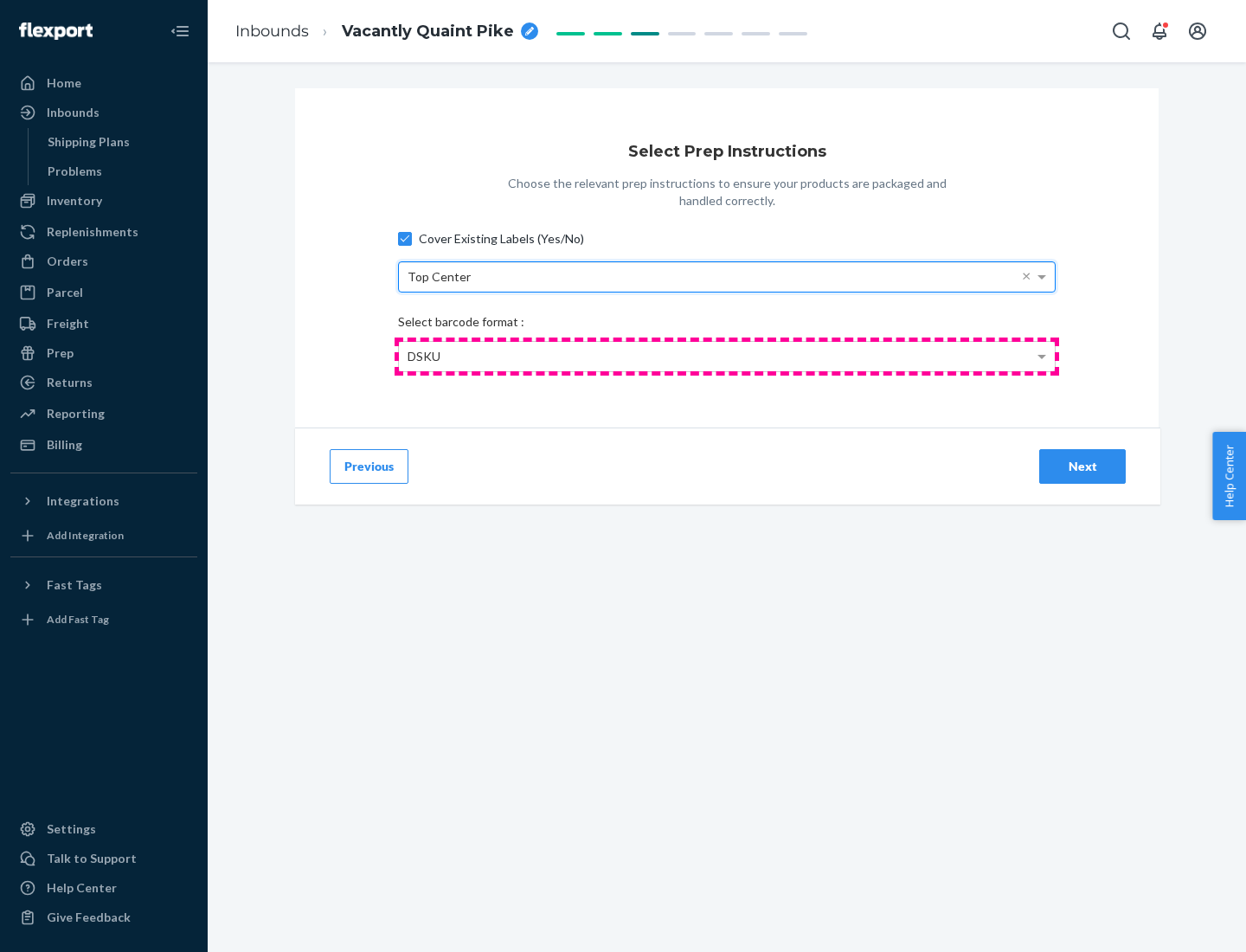
click at [727, 356] on div "DSKU" at bounding box center [727, 356] width 656 height 29
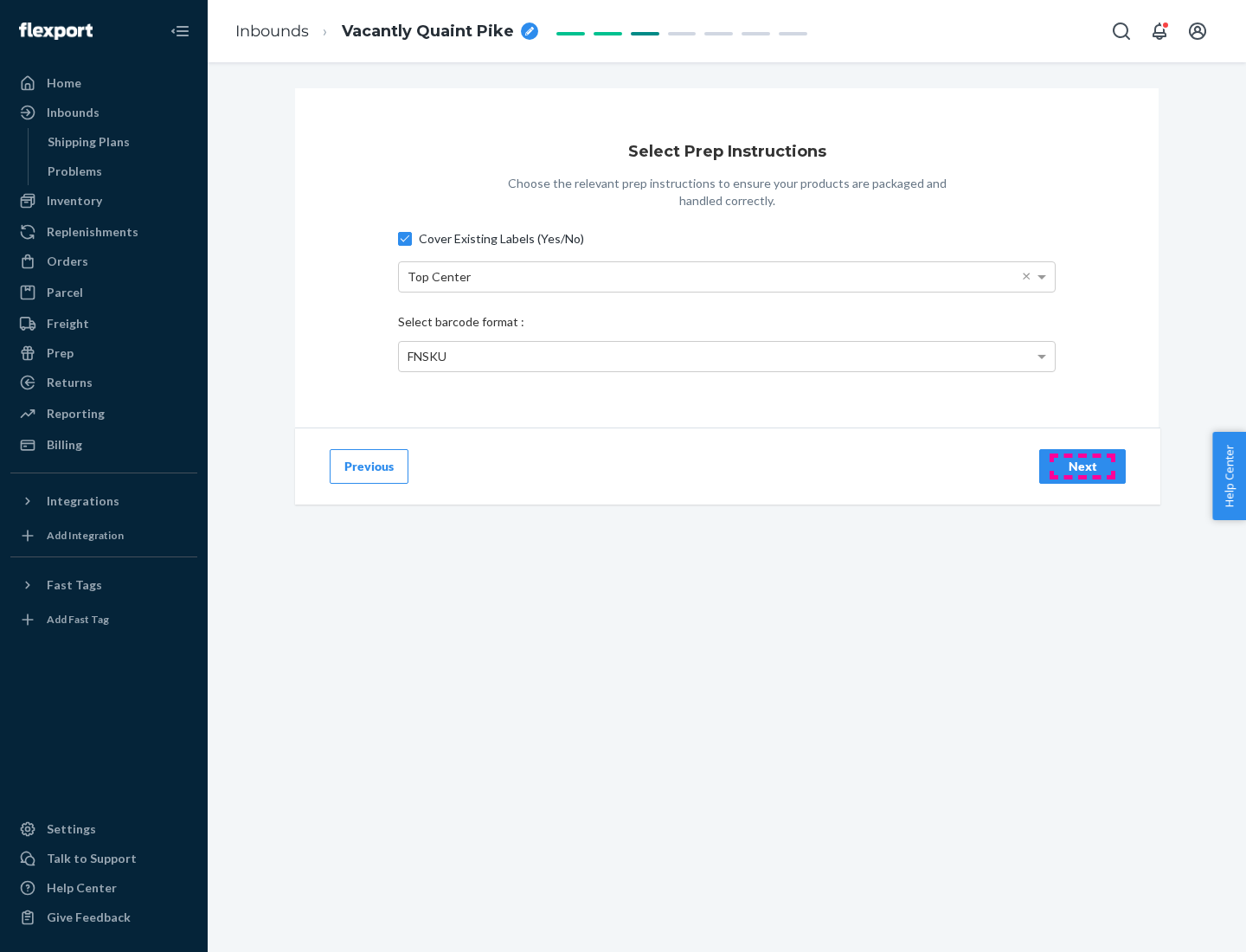
click at [1083, 465] on div "Next" at bounding box center [1083, 466] width 58 height 17
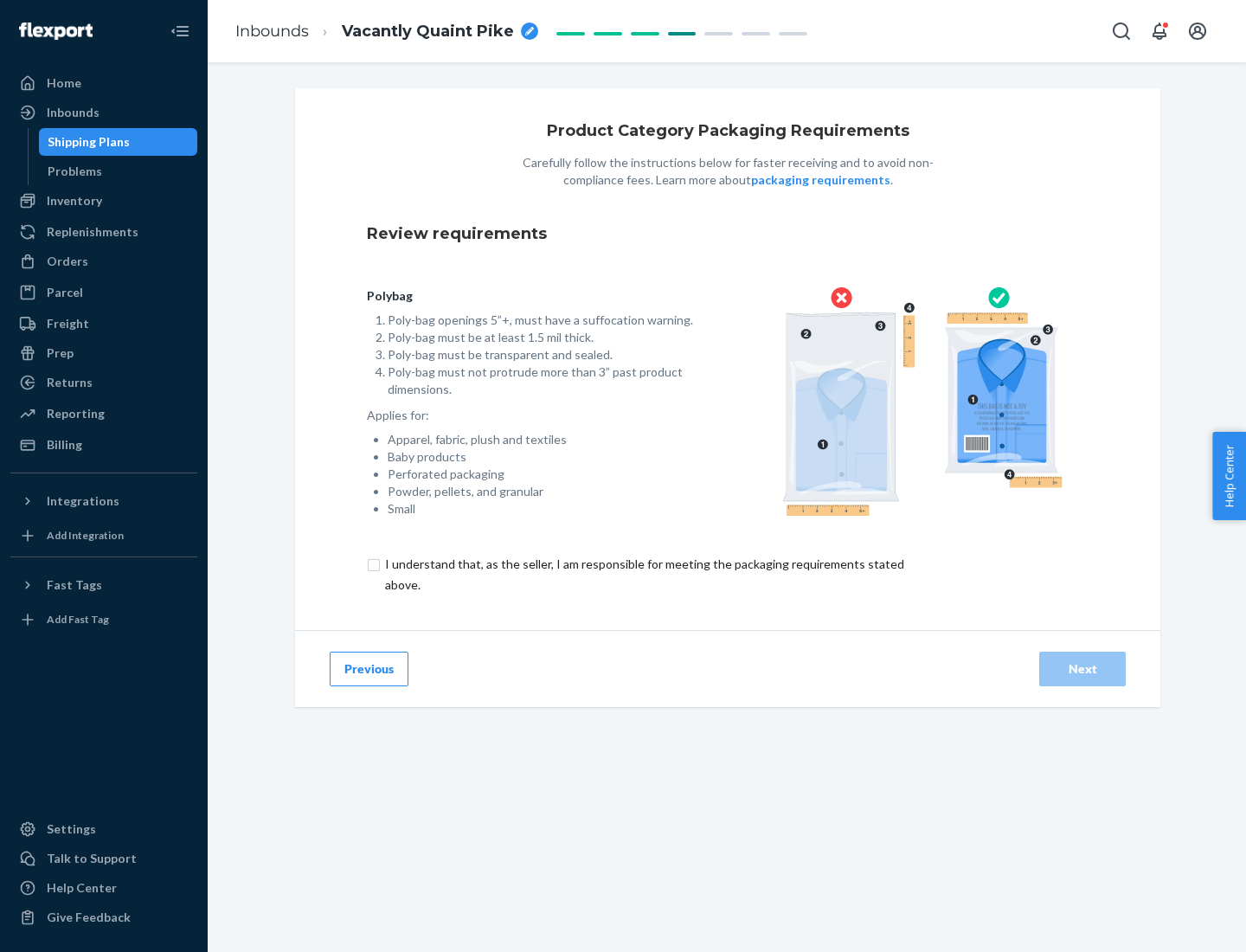
click at [643, 574] on input "checkbox" at bounding box center [655, 575] width 576 height 42
checkbox input "true"
click at [1083, 668] on div "Next" at bounding box center [1083, 669] width 58 height 17
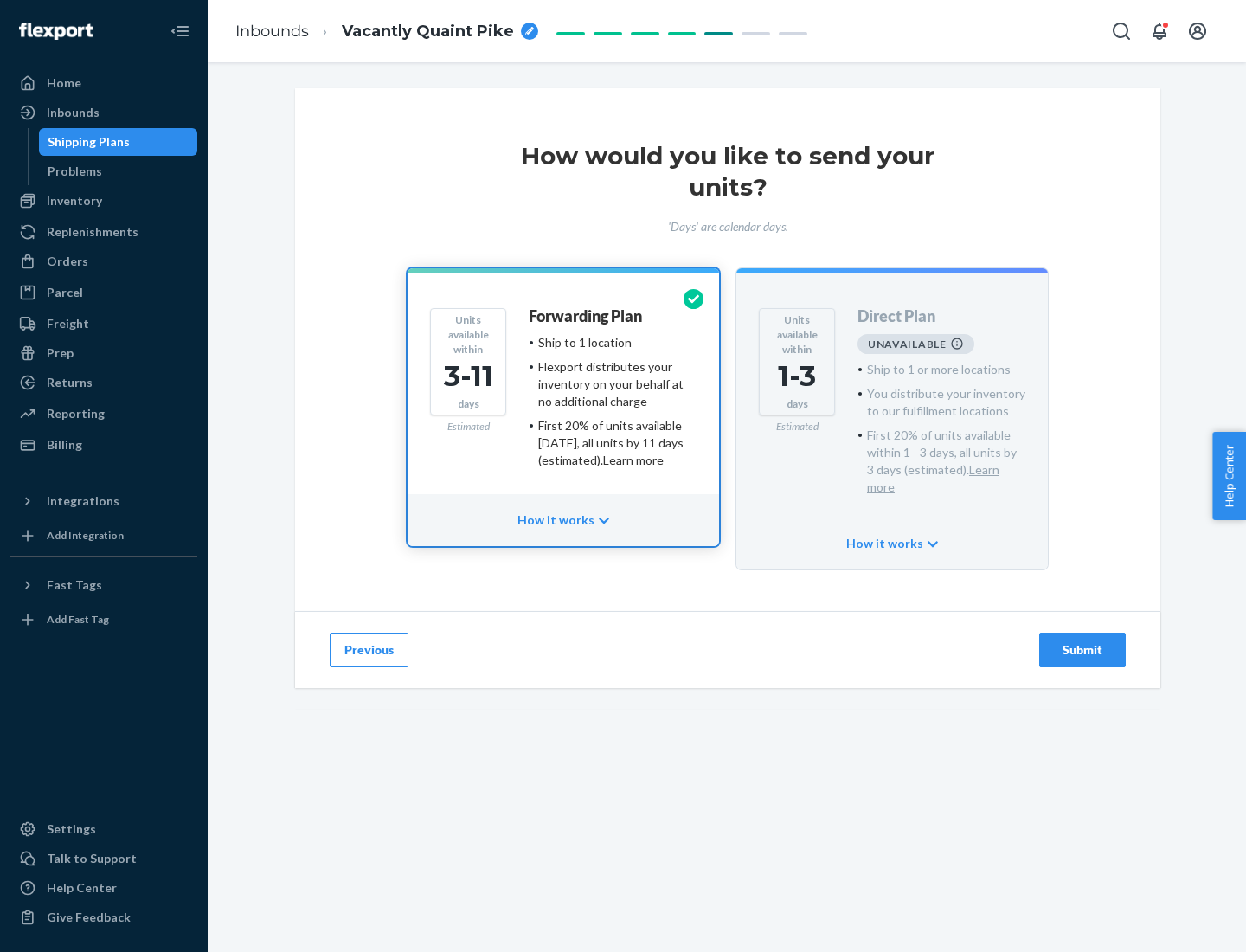
click at [587, 316] on h4 "Forwarding Plan" at bounding box center [585, 316] width 113 height 17
click at [1083, 641] on div "Submit" at bounding box center [1083, 649] width 58 height 17
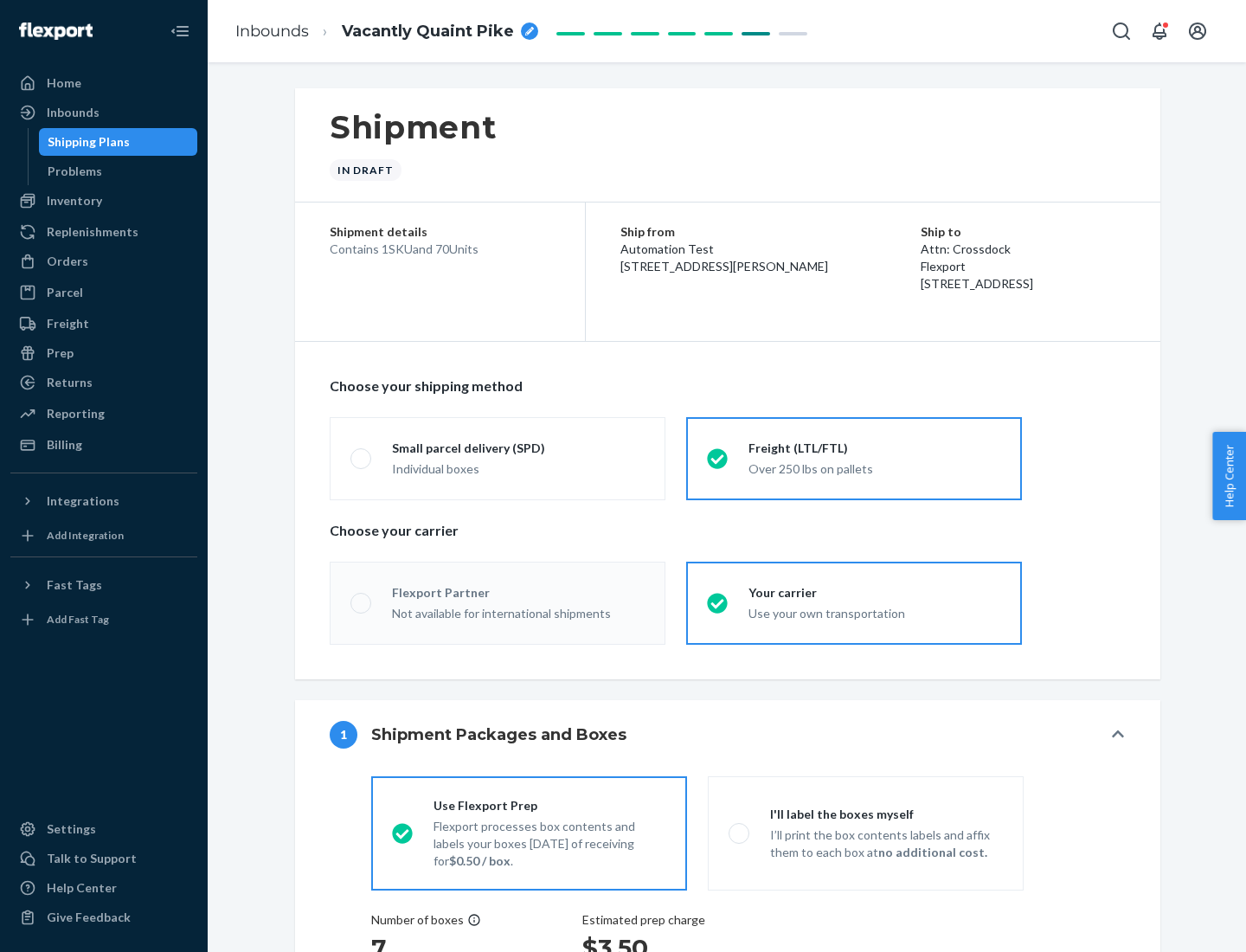
radio input "true"
radio input "false"
radio input "true"
radio input "false"
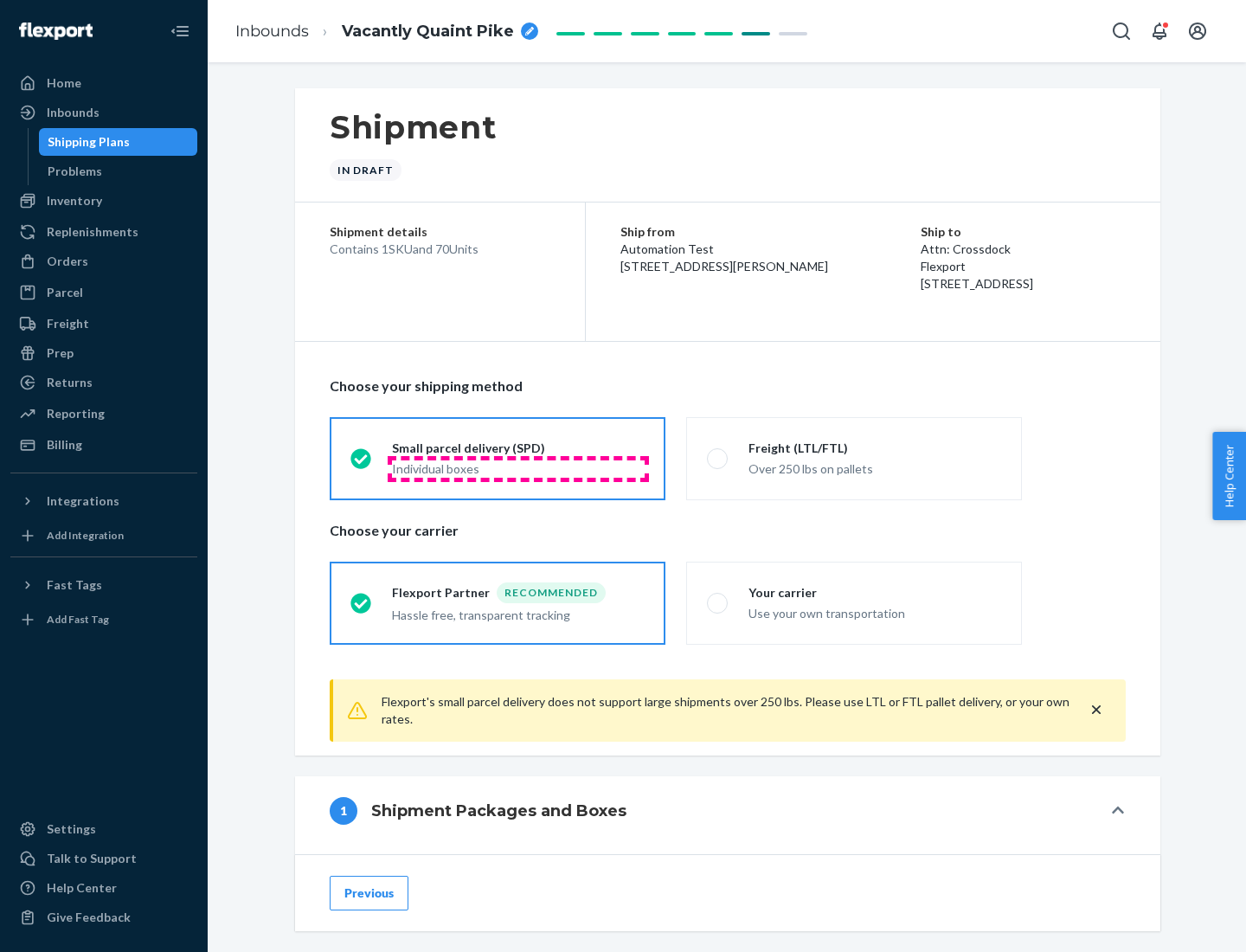
click at [518, 468] on div "Individual boxes" at bounding box center [518, 469] width 253 height 17
click at [362, 464] on input "Small parcel delivery (SPD) Individual boxes" at bounding box center [356, 459] width 11 height 11
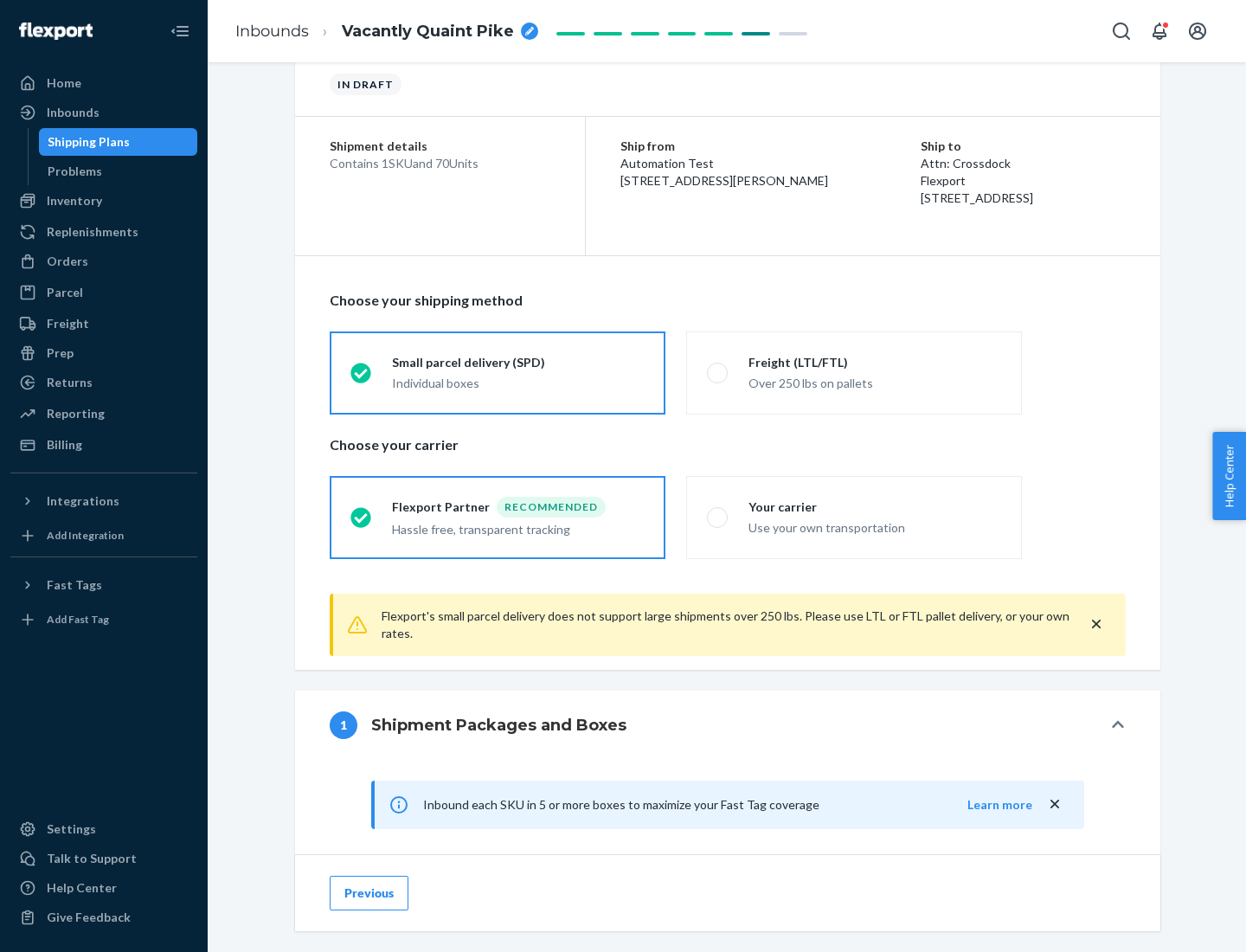
click at [518, 506] on div "Recommended" at bounding box center [551, 507] width 109 height 21
click at [362, 511] on input "Flexport Partner Recommended Hassle free, transparent tracking" at bounding box center [356, 517] width 11 height 11
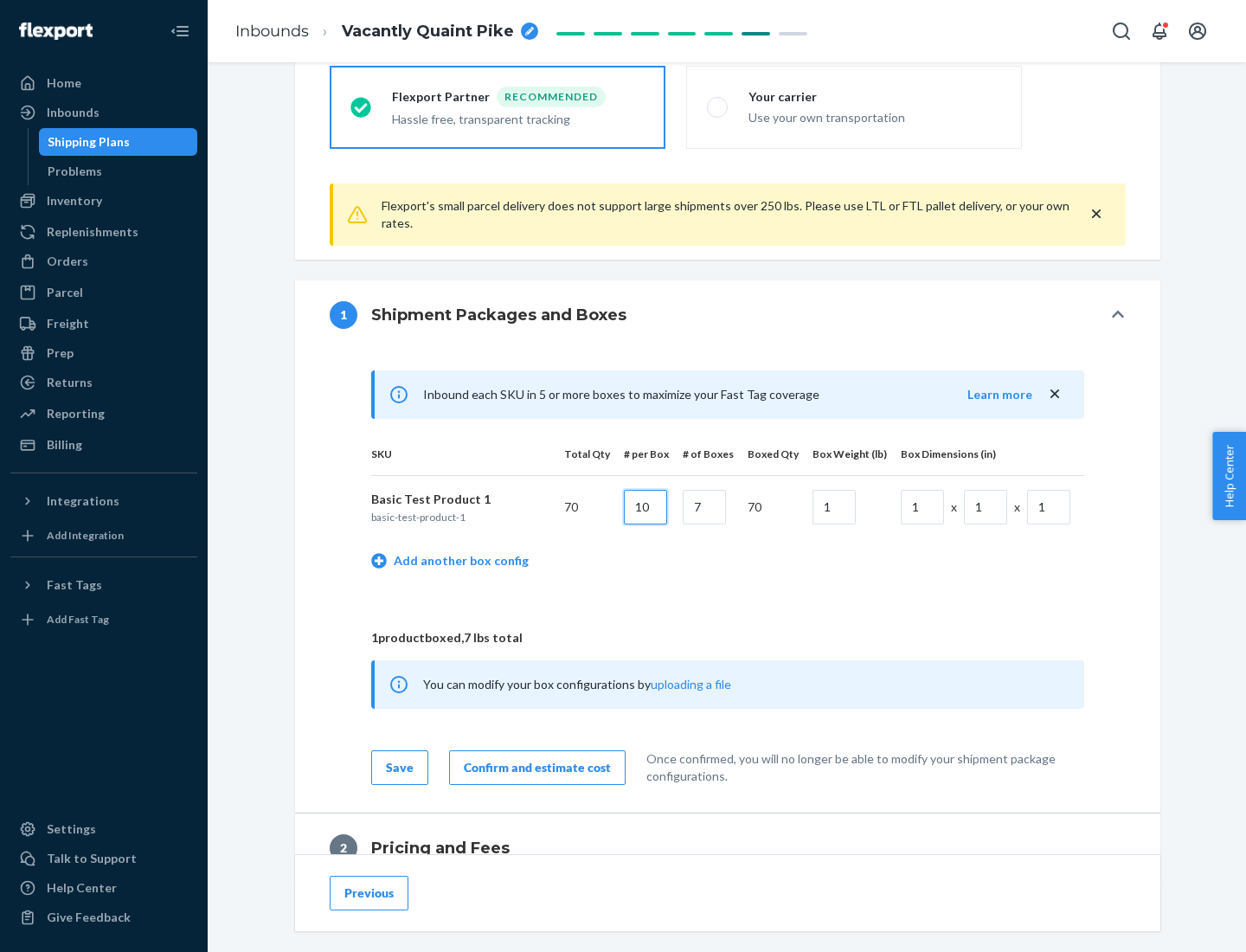
type input "10"
type input "7"
type input "1"
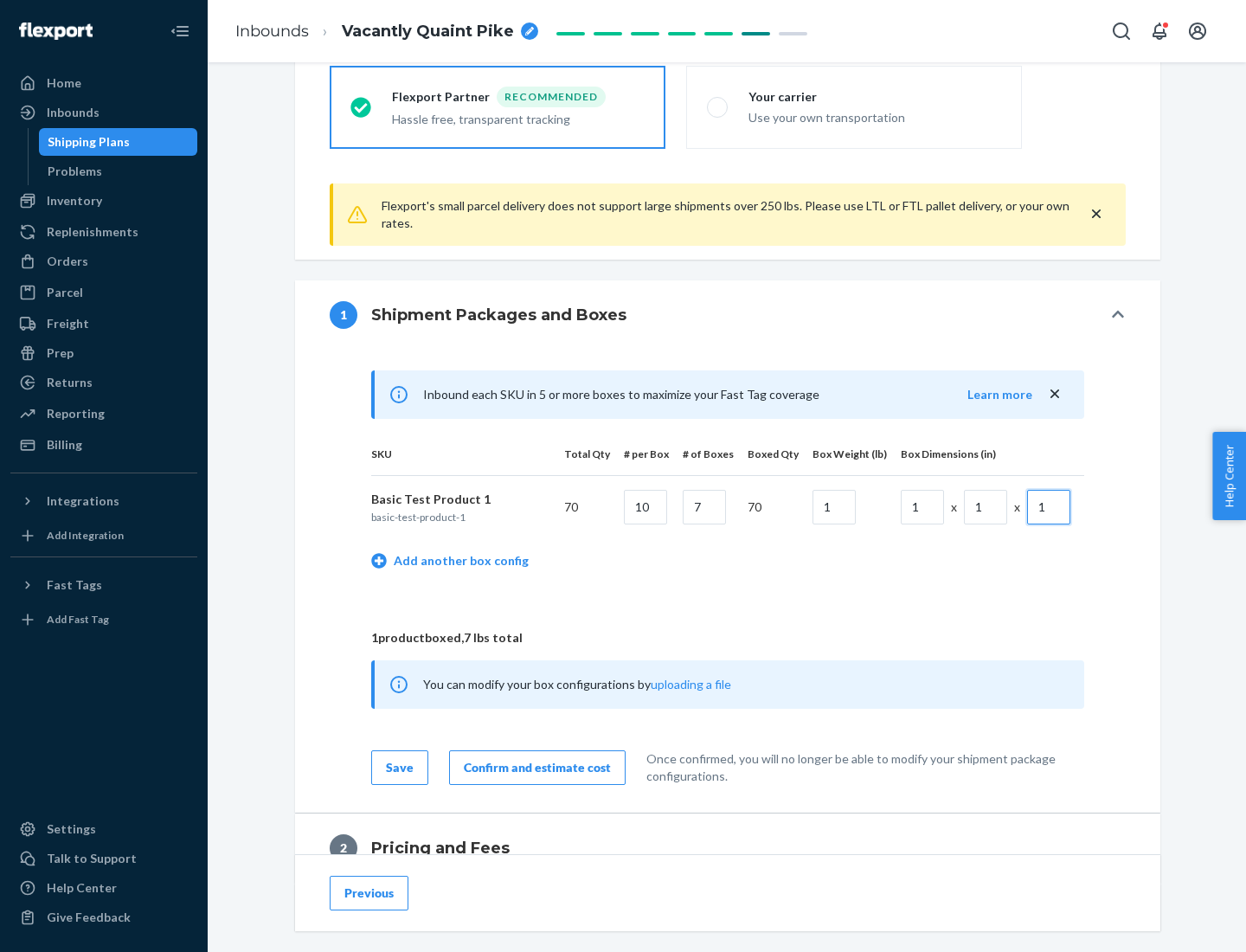
scroll to position [756, 0]
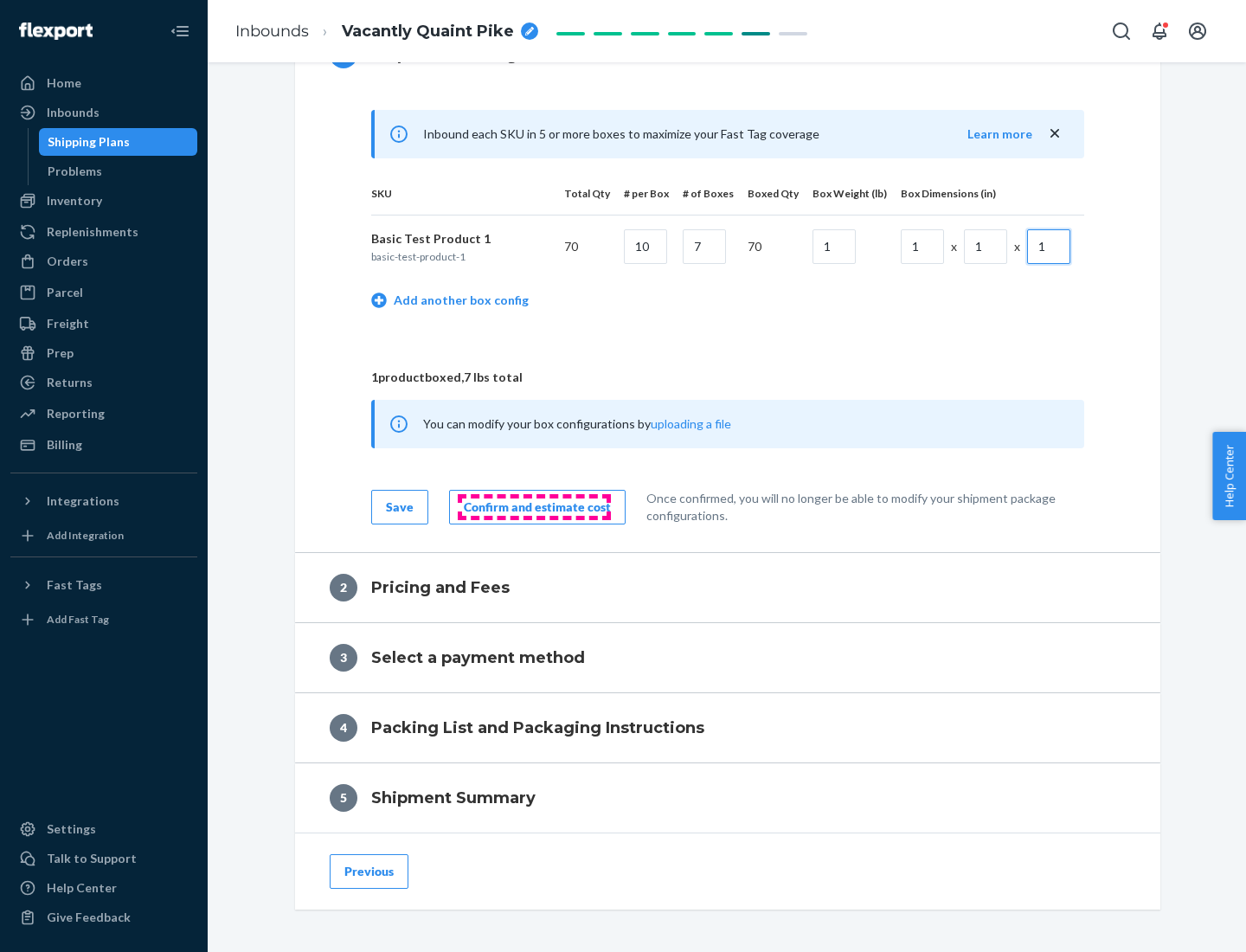
type input "1"
click at [534, 506] on div "Confirm and estimate cost" at bounding box center [538, 507] width 147 height 17
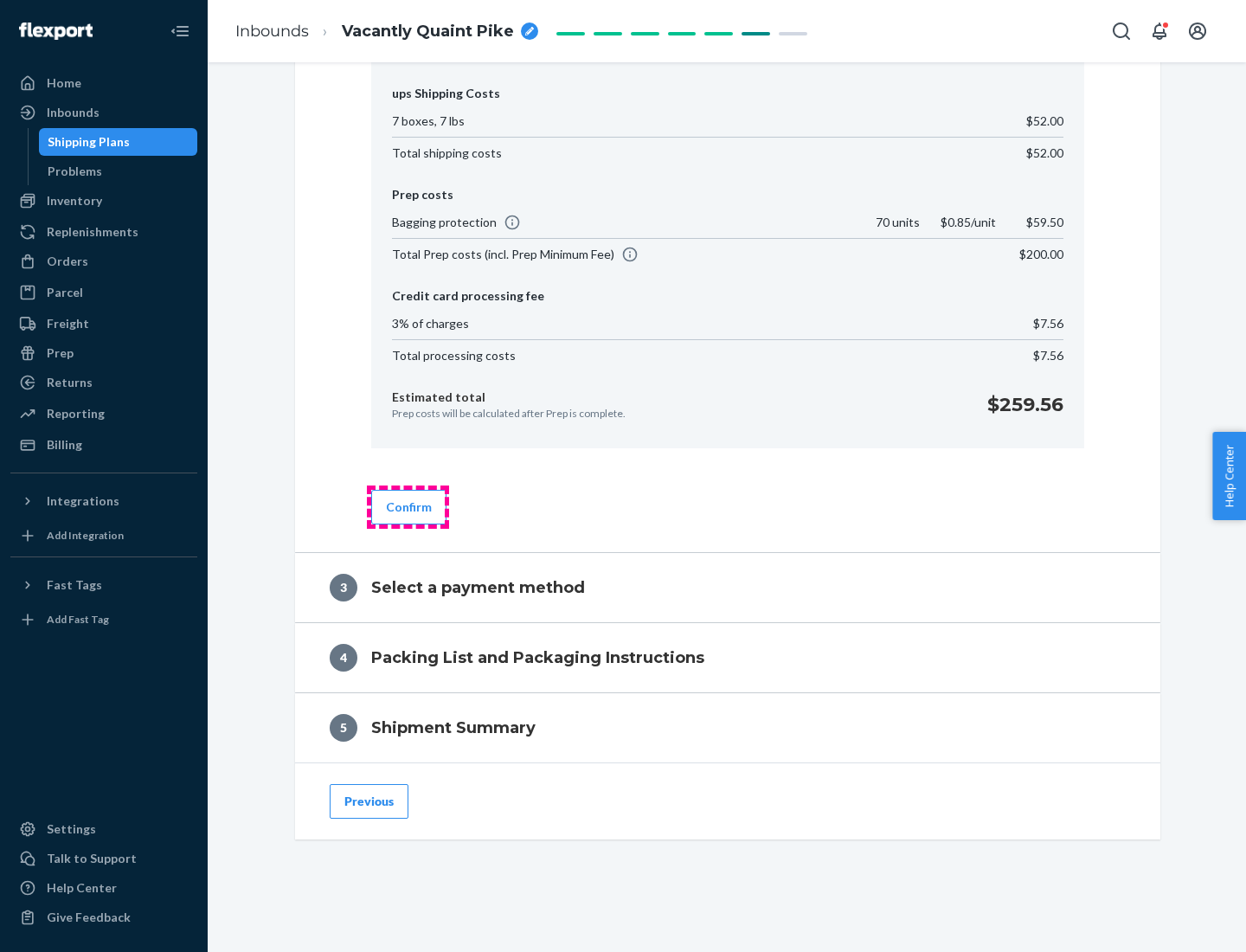
click at [408, 506] on button "Confirm" at bounding box center [409, 507] width 76 height 35
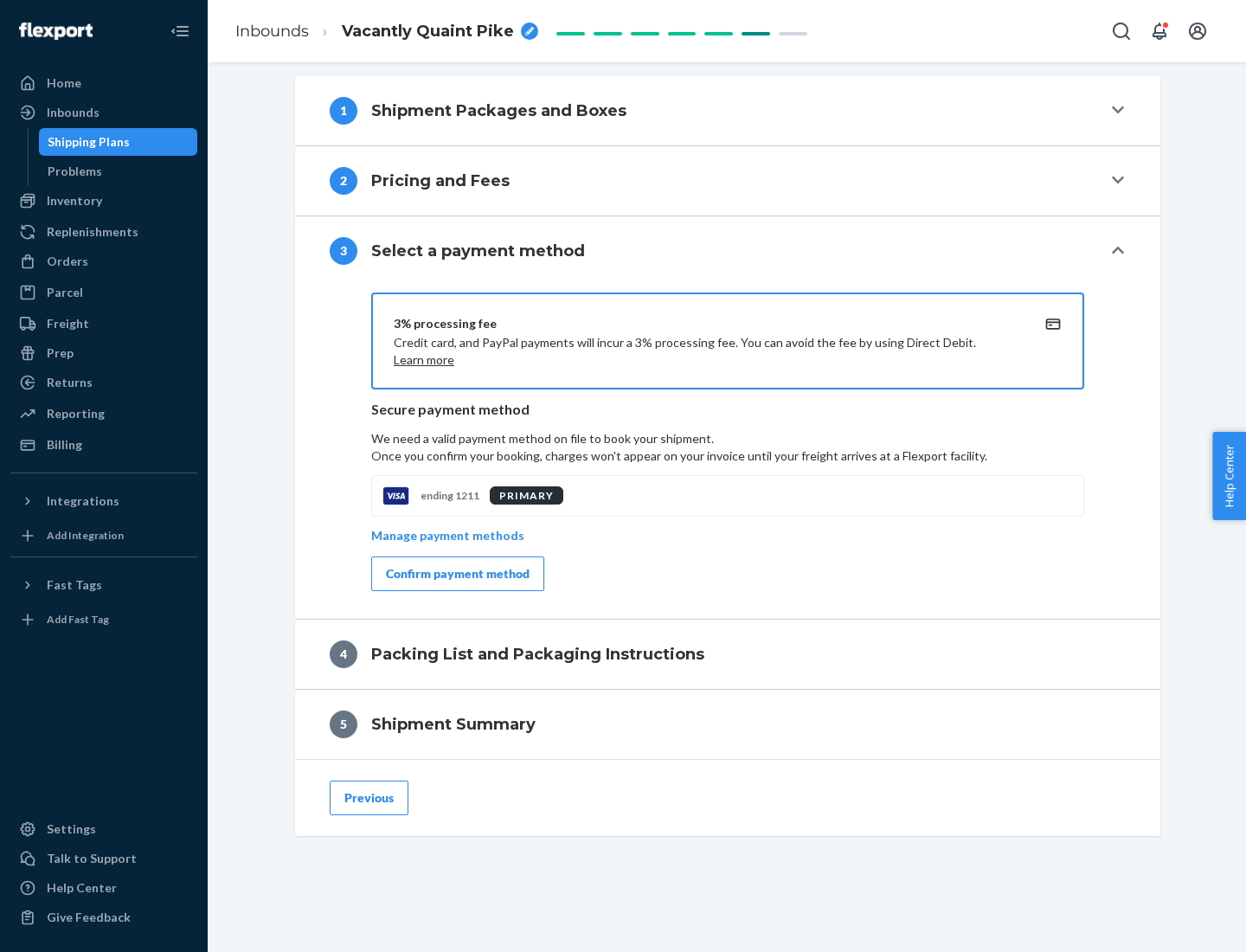
click at [456, 574] on div "Confirm payment method" at bounding box center [458, 574] width 143 height 17
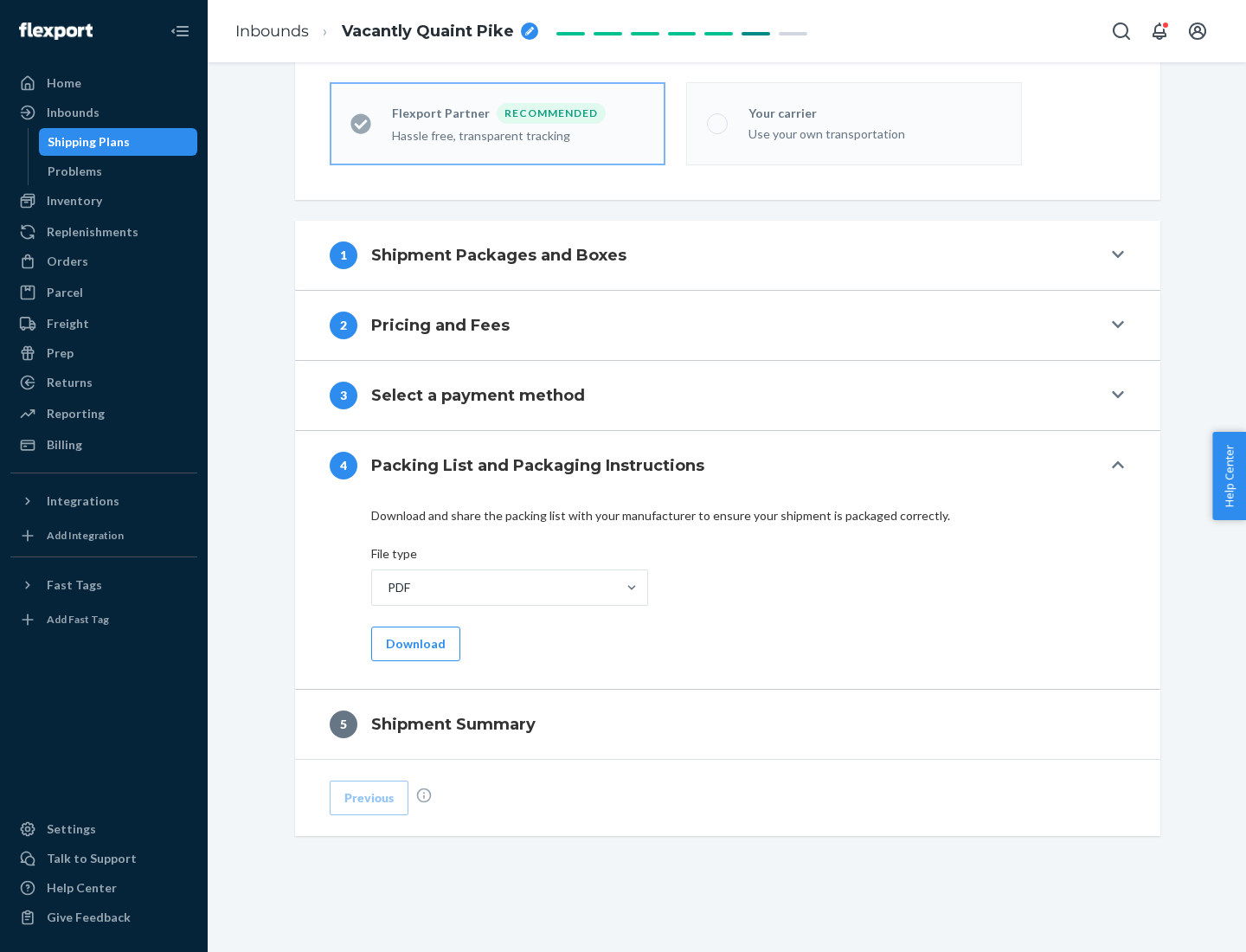
scroll to position [479, 0]
click at [413, 643] on button "Download" at bounding box center [415, 643] width 89 height 35
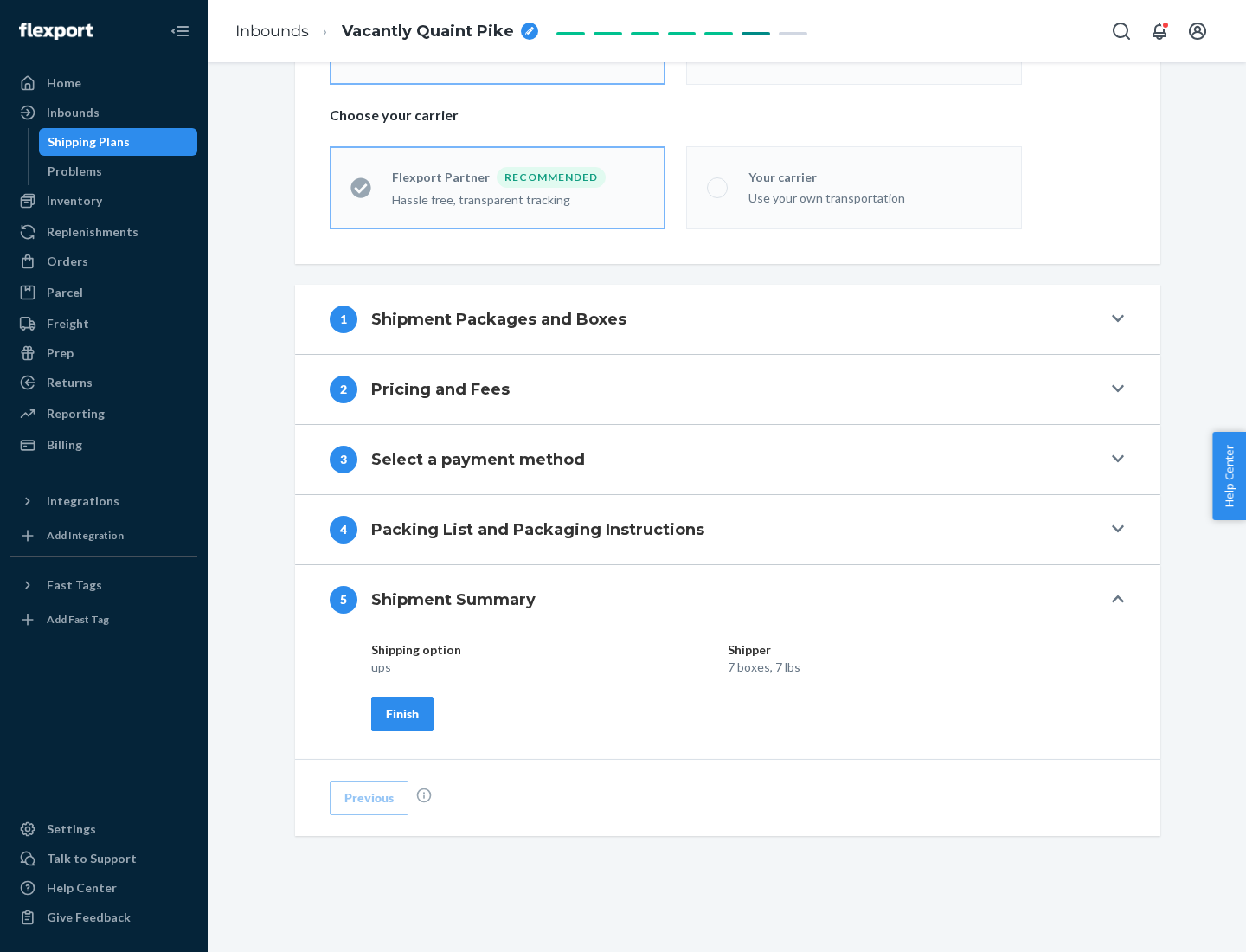
scroll to position [415, 0]
